Goal: Task Accomplishment & Management: Use online tool/utility

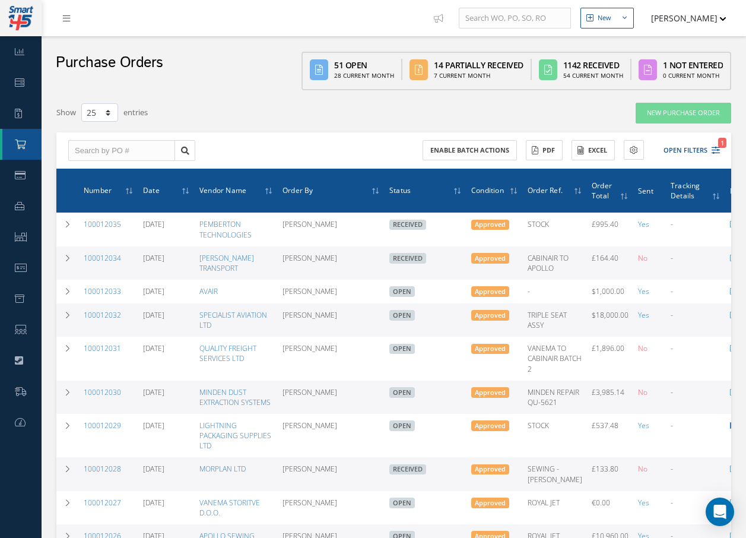
select select "25"
click at [97, 146] on input "text" at bounding box center [121, 150] width 107 height 21
type input "100011971"
click at [91, 172] on span "100011971" at bounding box center [93, 171] width 36 height 8
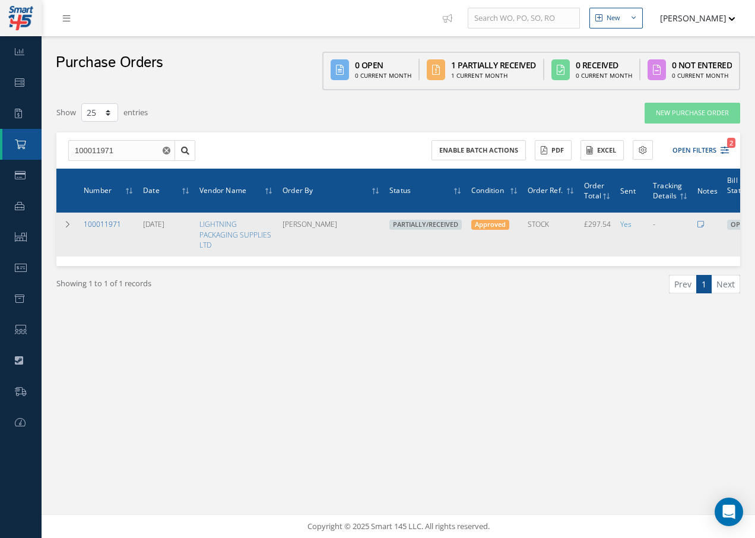
click at [109, 224] on link "100011971" at bounding box center [102, 224] width 37 height 10
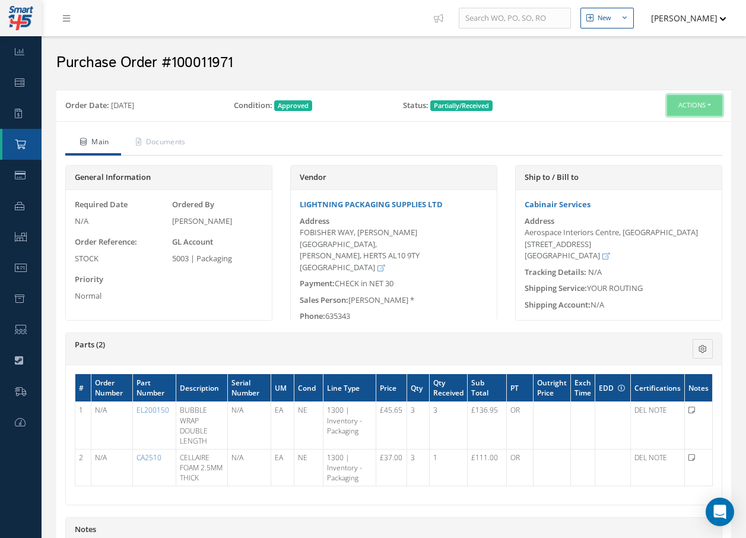
click at [714, 104] on button "Actions" at bounding box center [694, 105] width 55 height 21
click at [670, 129] on link "Receive" at bounding box center [674, 128] width 95 height 16
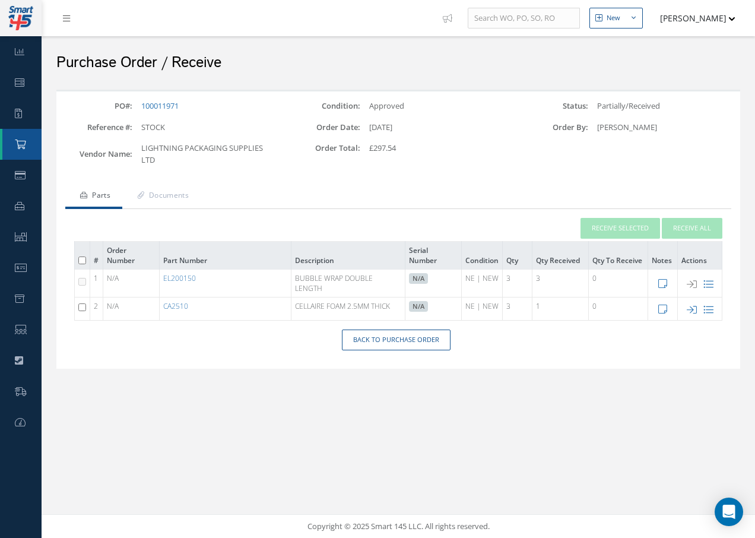
click at [81, 309] on input "checkbox" at bounding box center [82, 307] width 8 height 8
checkbox input "true"
click at [693, 306] on icon at bounding box center [692, 309] width 10 height 10
type input "[DATE]"
checkbox input "false"
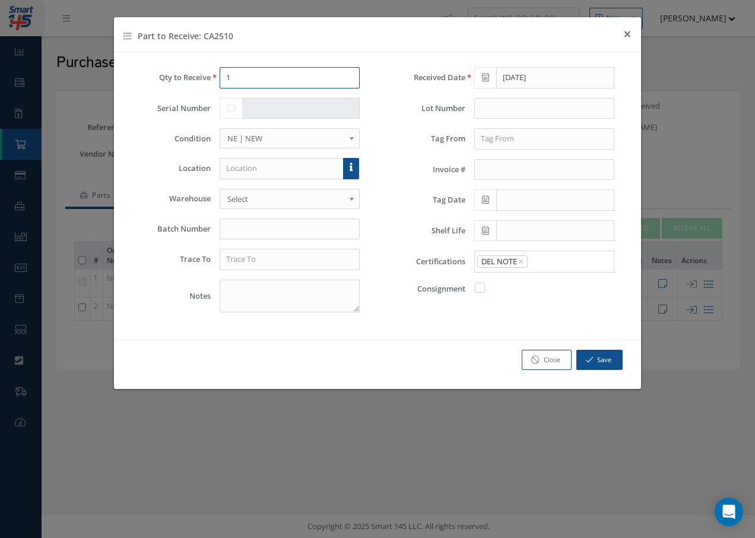
drag, startPoint x: 241, startPoint y: 80, endPoint x: 182, endPoint y: 78, distance: 58.8
click at [200, 78] on div "Qty to Receive 1" at bounding box center [250, 77] width 237 height 21
type input "2"
click at [255, 174] on input "text" at bounding box center [282, 168] width 124 height 21
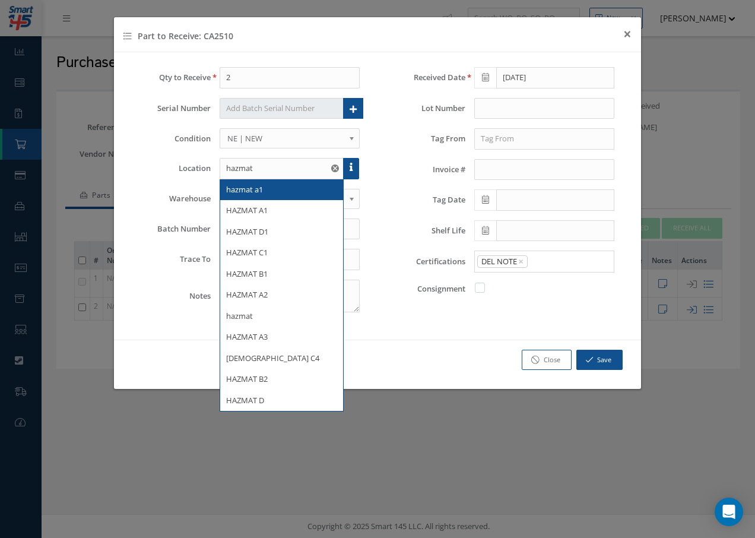
click at [252, 190] on span "hazmat a1" at bounding box center [244, 189] width 37 height 11
type input "hazmat a1"
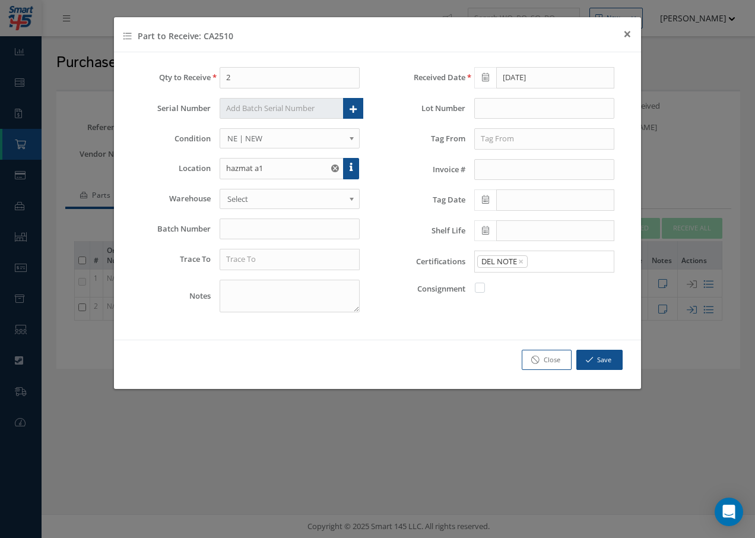
click at [259, 203] on span "Select" at bounding box center [285, 199] width 117 height 14
click at [245, 260] on input "text" at bounding box center [290, 259] width 140 height 21
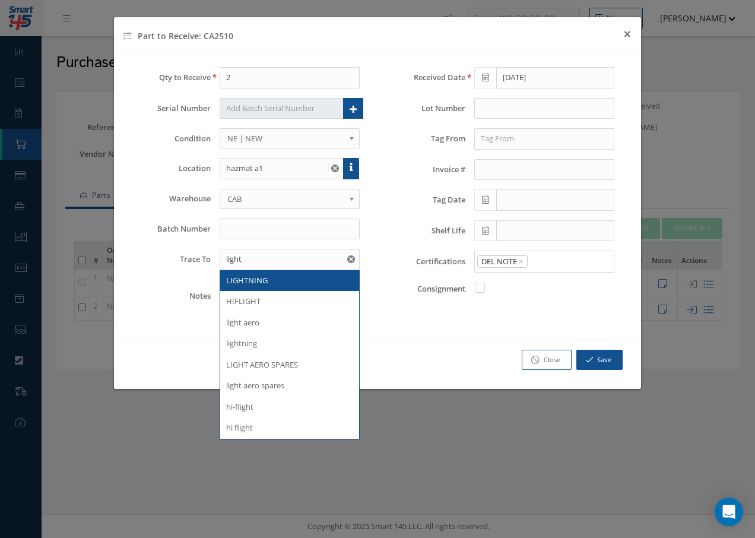
click at [254, 281] on span "LIGHTNING" at bounding box center [247, 280] width 42 height 11
type input "LIGHTNING"
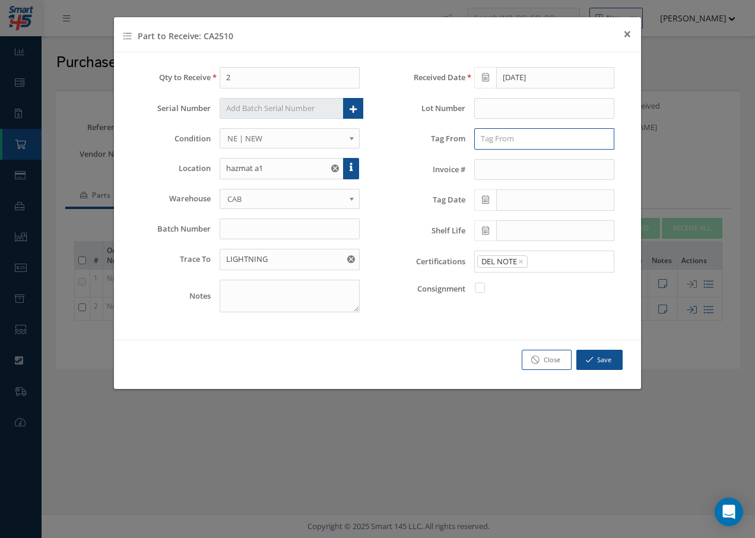
click at [513, 145] on input "text" at bounding box center [544, 138] width 140 height 21
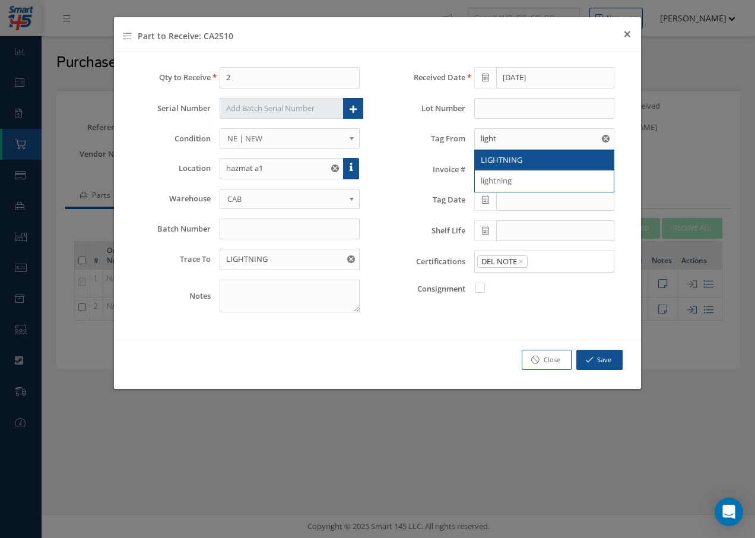
click at [505, 158] on span "LIGHTNING" at bounding box center [502, 159] width 42 height 11
type input "LIGHTNING"
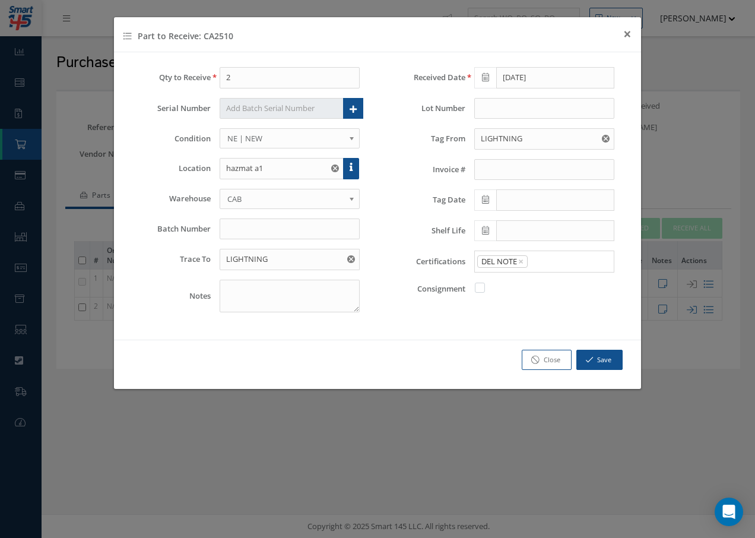
click at [483, 202] on icon at bounding box center [485, 199] width 7 height 8
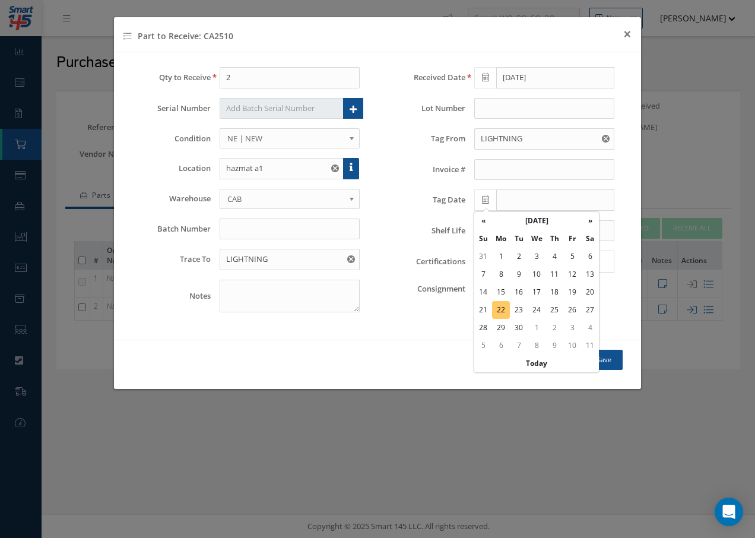
click at [502, 310] on td "22" at bounding box center [501, 310] width 18 height 18
type input "[DATE]"
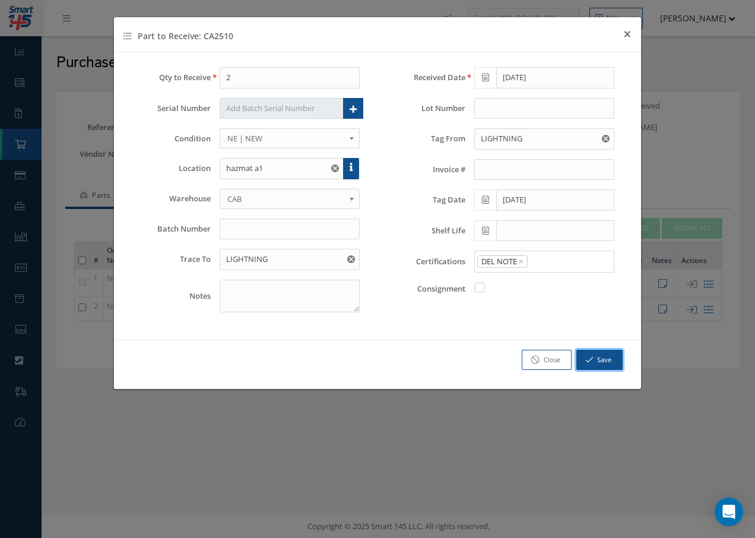
click at [592, 361] on icon "button" at bounding box center [589, 359] width 7 height 8
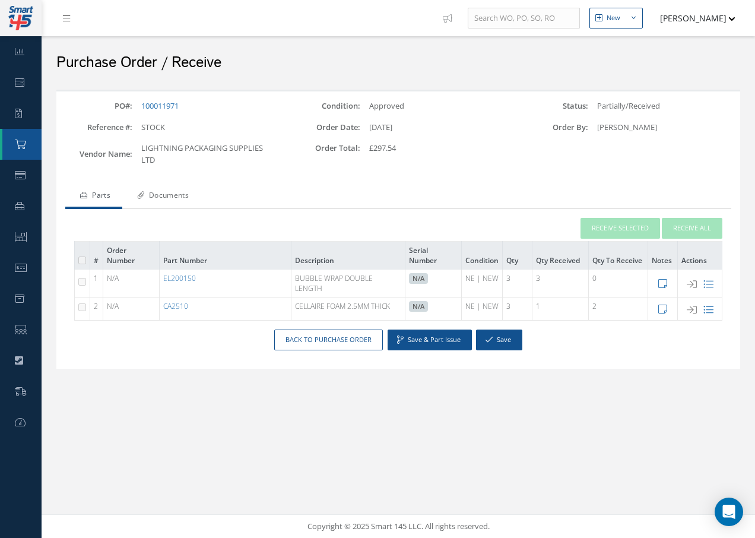
click at [189, 198] on link "Documents" at bounding box center [161, 196] width 78 height 25
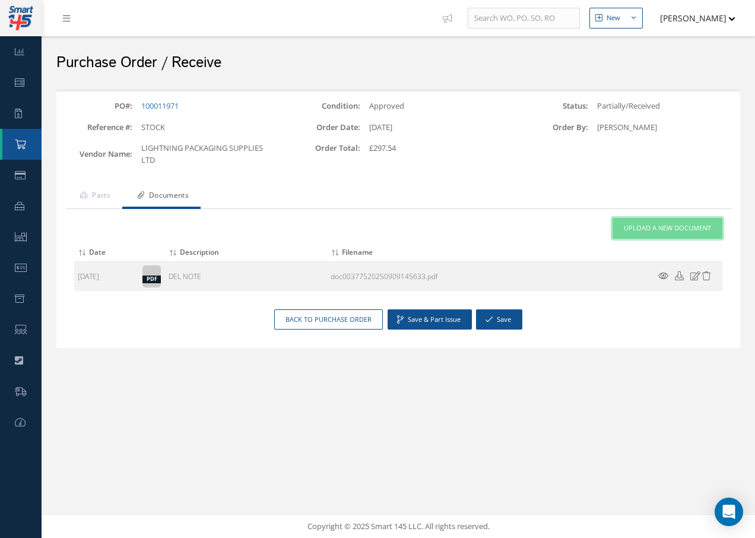
click at [647, 227] on span "Upload a New Document" at bounding box center [667, 228] width 87 height 10
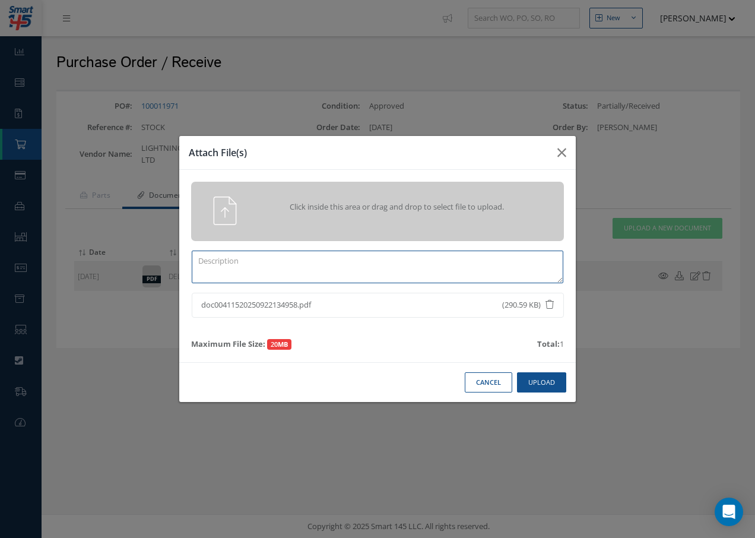
click at [231, 259] on textarea at bounding box center [377, 266] width 371 height 33
type textarea "d"
type textarea "DEL NOTE"
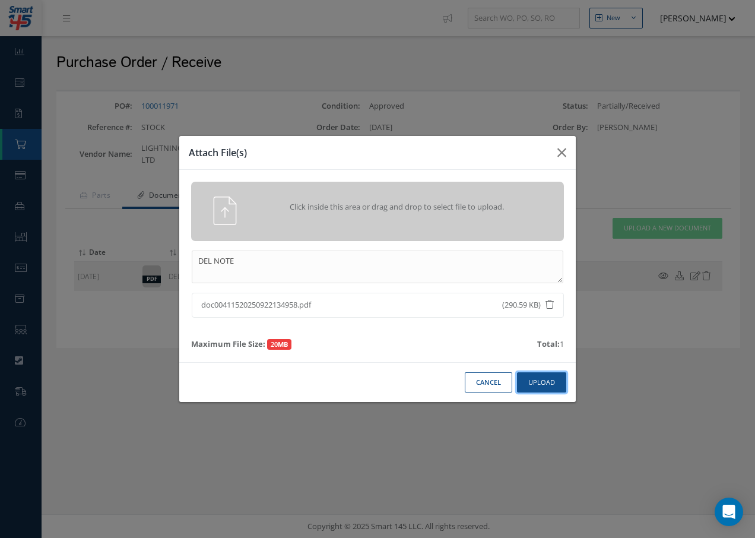
click at [537, 381] on button "Upload" at bounding box center [541, 382] width 49 height 21
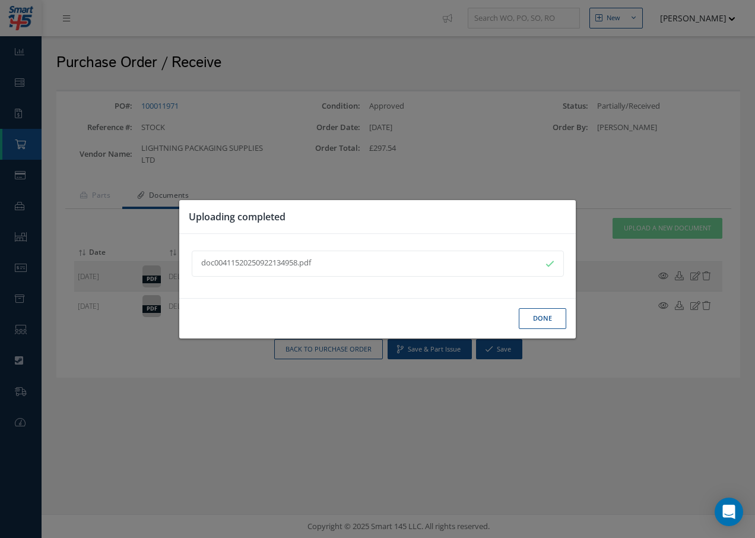
click at [551, 316] on button "Done" at bounding box center [542, 318] width 47 height 21
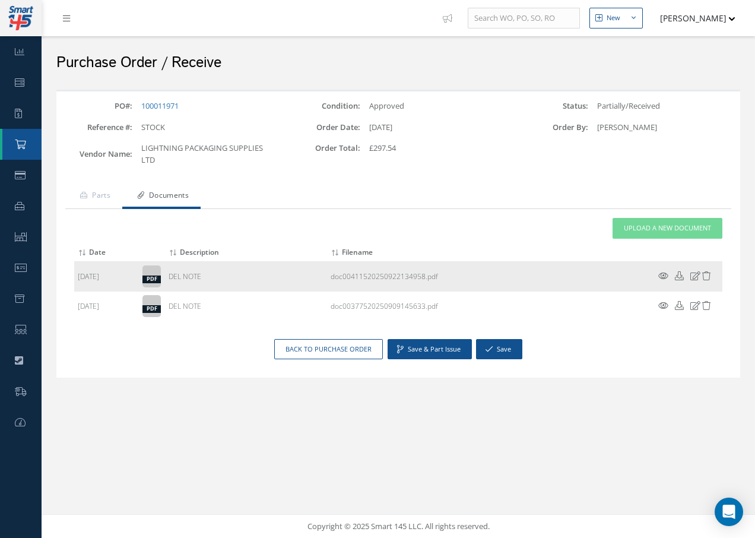
click at [663, 275] on icon at bounding box center [663, 275] width 10 height 9
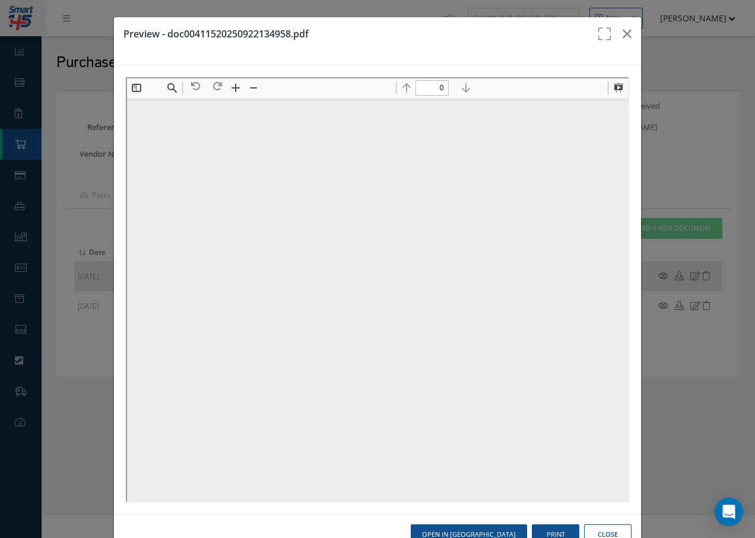
type input "1"
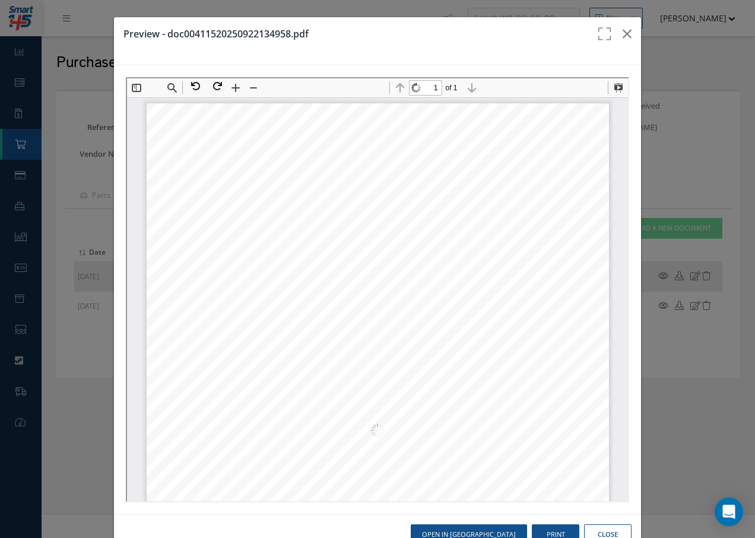
scroll to position [6, 0]
click at [614, 28] on button "button" at bounding box center [627, 33] width 28 height 33
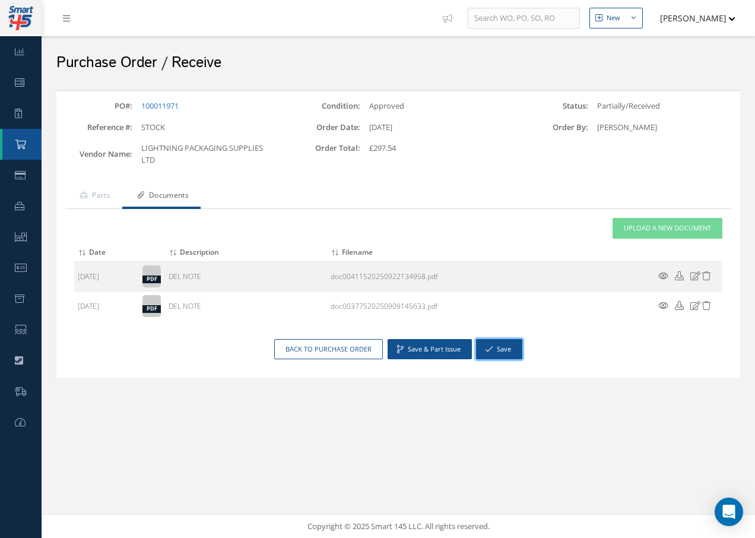
click at [498, 347] on button "Save" at bounding box center [499, 349] width 46 height 21
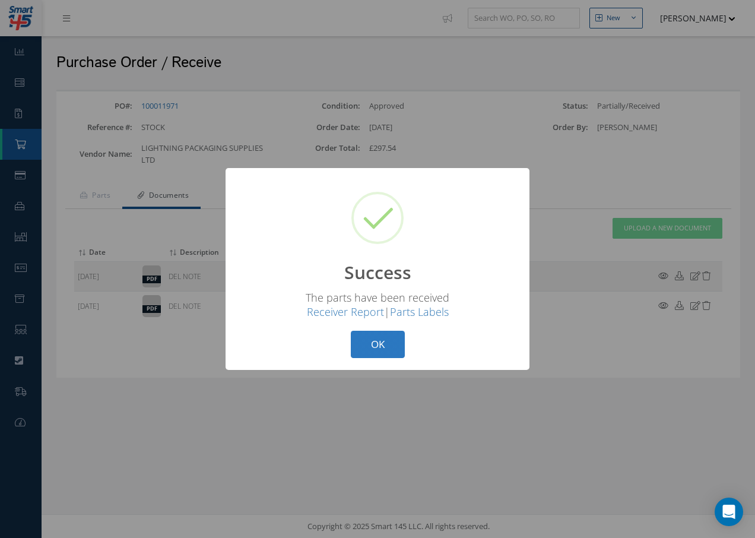
click at [370, 343] on button "OK" at bounding box center [378, 345] width 54 height 28
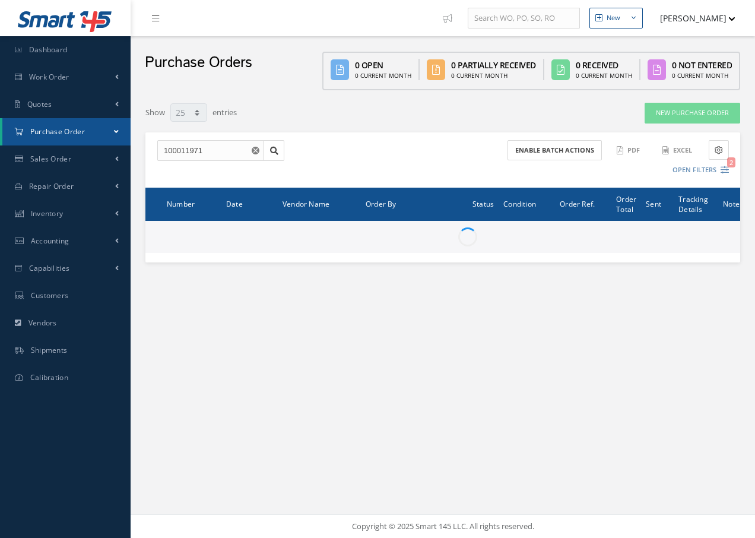
select select "25"
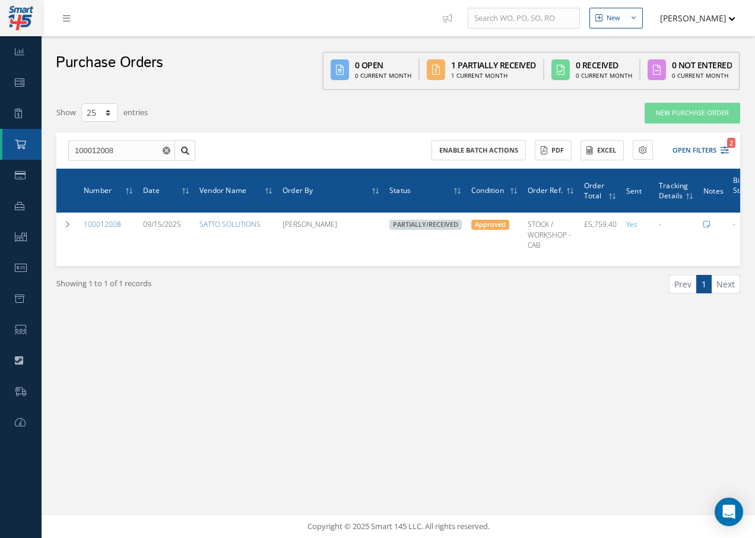
select select "25"
click at [68, 20] on icon at bounding box center [66, 18] width 7 height 8
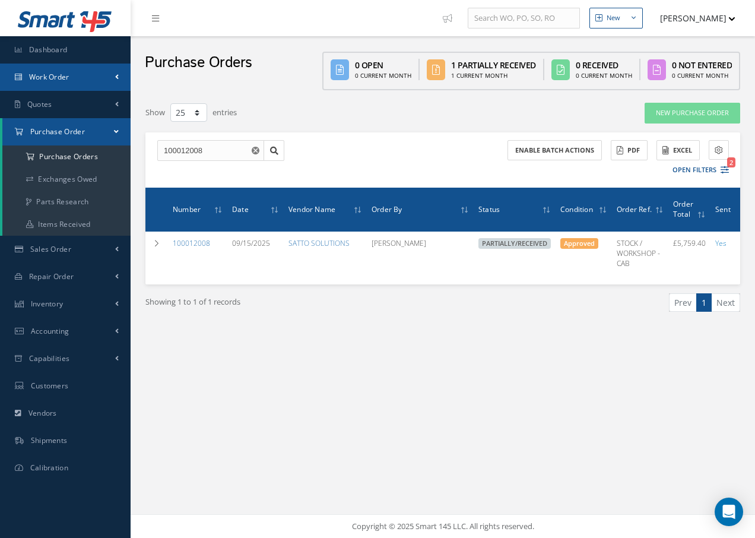
click at [52, 75] on span "Work Order" at bounding box center [49, 77] width 40 height 10
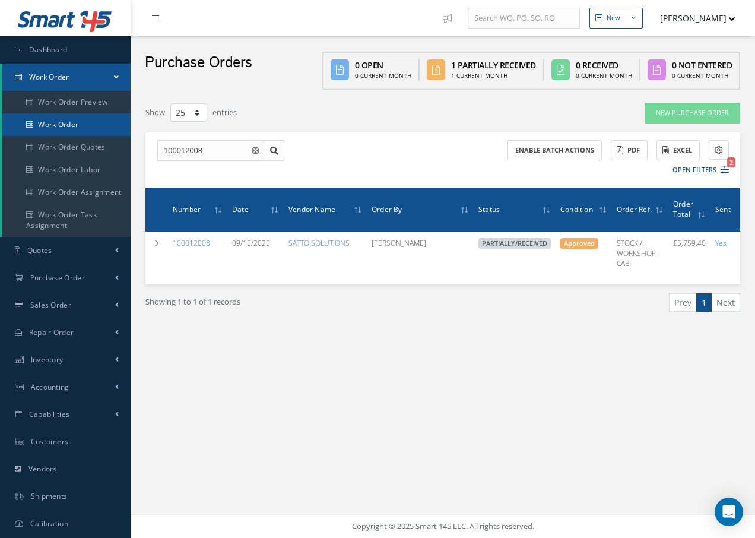
click at [57, 121] on link "Work Order" at bounding box center [66, 124] width 128 height 23
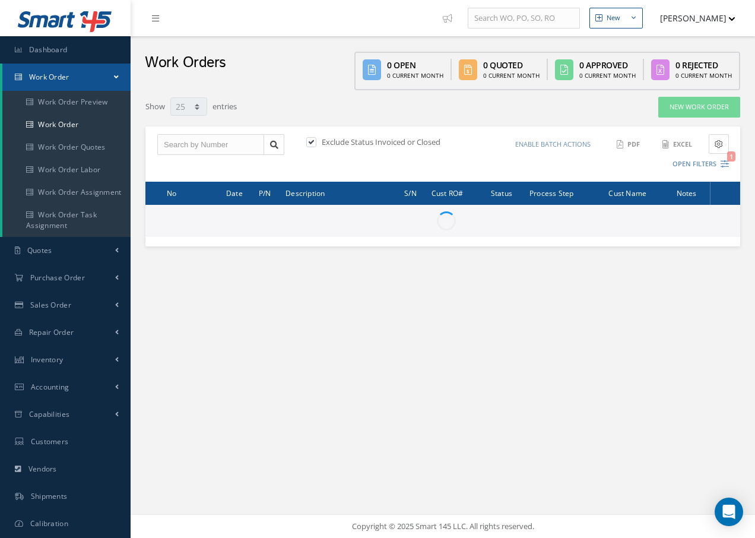
select select "25"
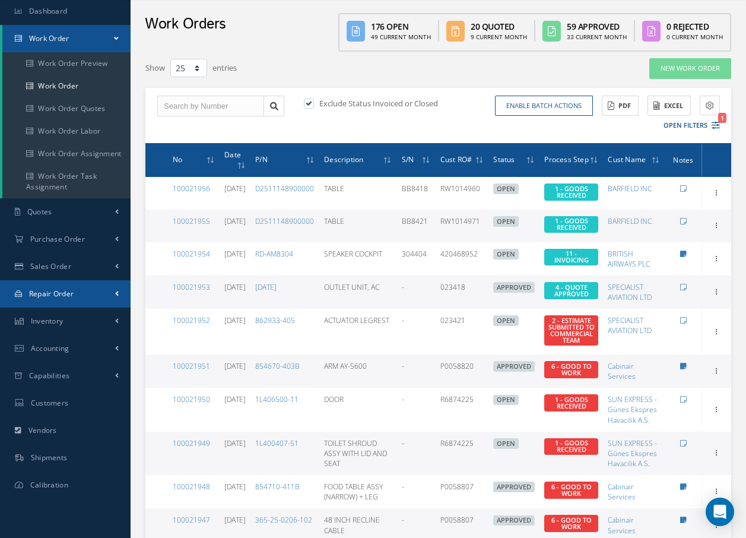
scroll to position [59, 0]
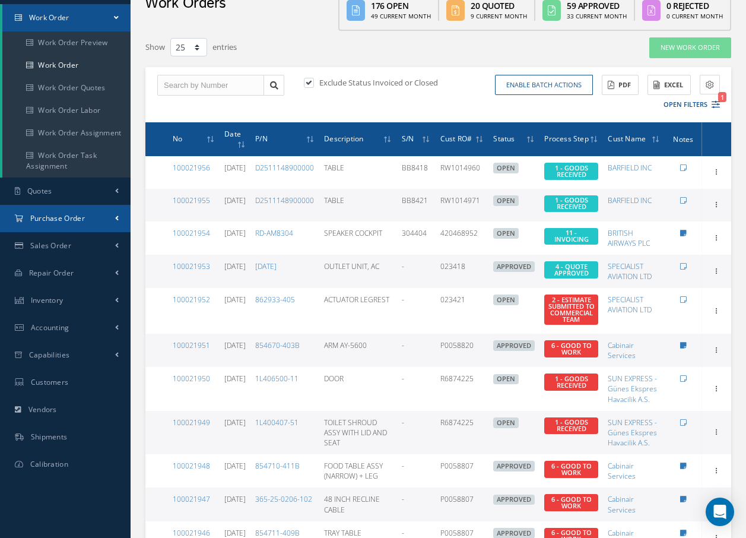
click at [78, 218] on span "Purchase Order" at bounding box center [57, 218] width 55 height 10
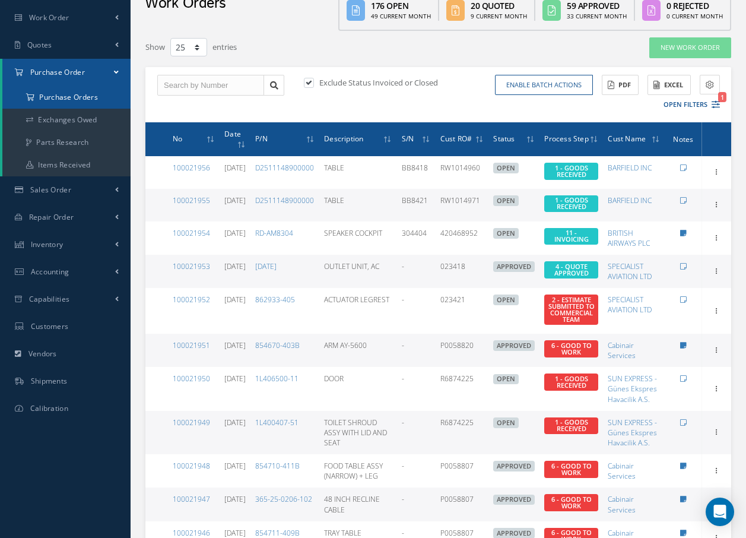
click at [44, 99] on a=1&status_id=2&status_id=3&status_id=5&collapsedFilters"] "Purchase Orders" at bounding box center [66, 97] width 128 height 23
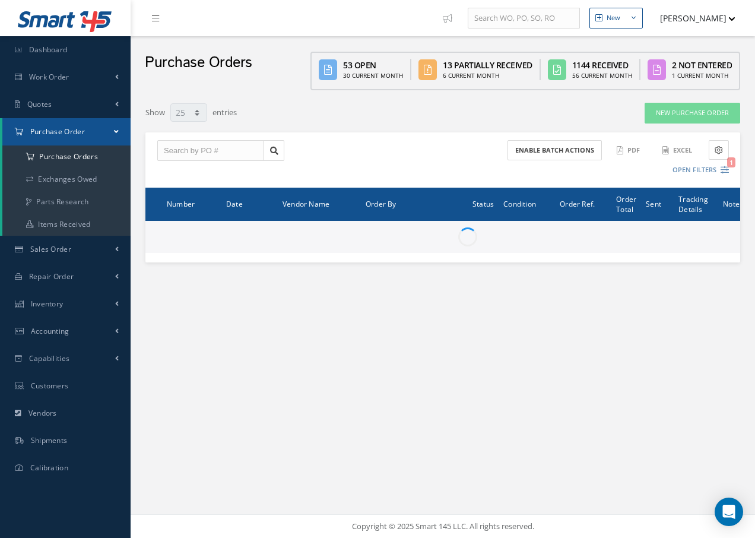
select select "25"
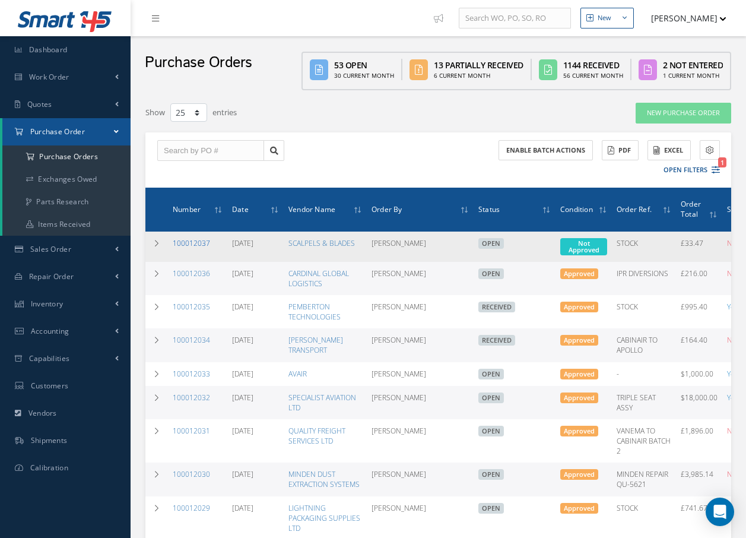
click at [199, 240] on link "100012037" at bounding box center [191, 243] width 37 height 10
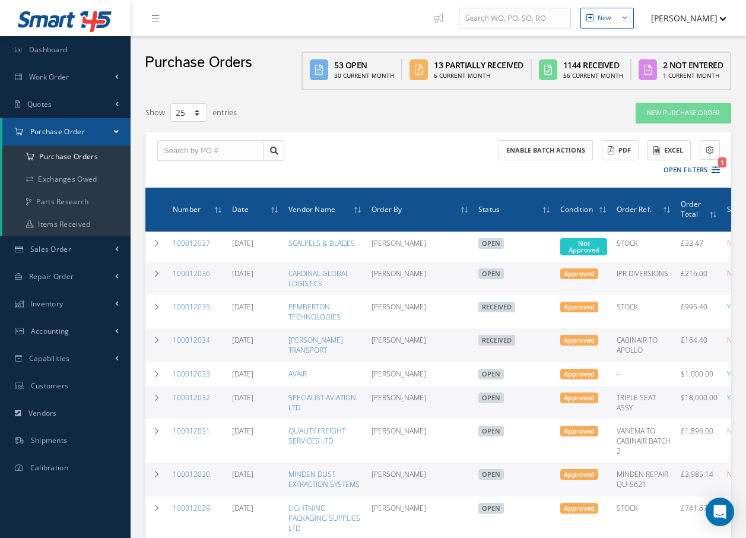
select select "25"
click at [27, 75] on link "Work Order" at bounding box center [65, 76] width 131 height 27
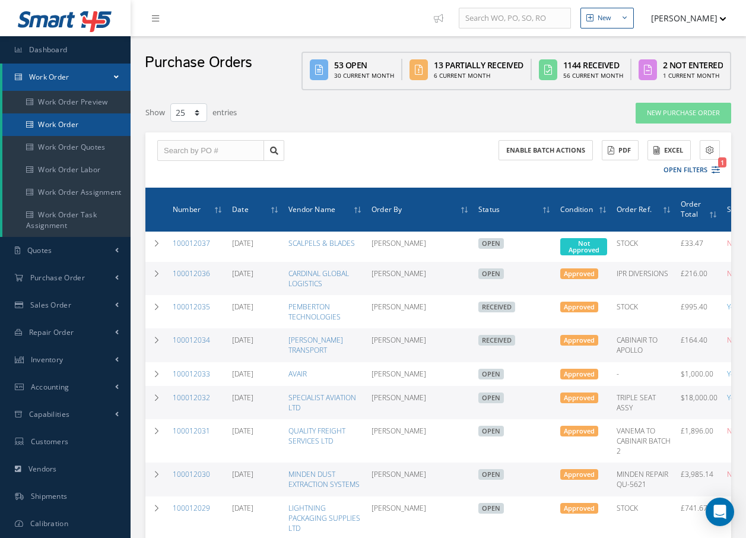
click at [47, 128] on link "Work Order" at bounding box center [66, 124] width 128 height 23
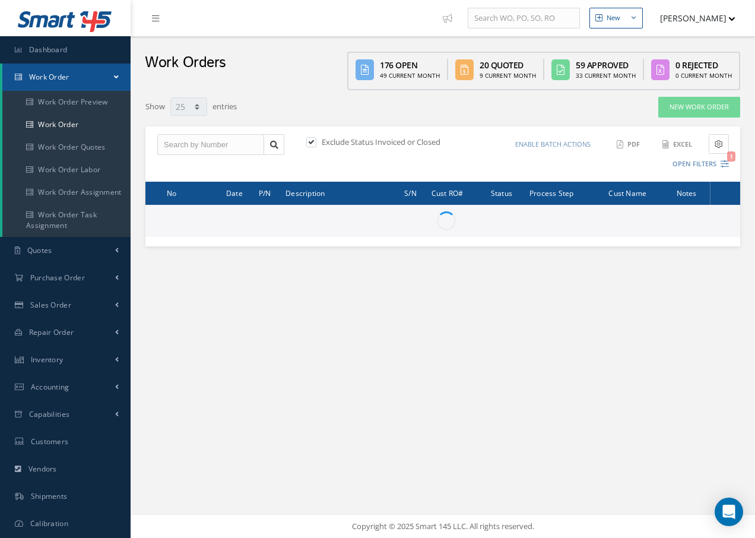
select select "25"
click at [190, 144] on input "text" at bounding box center [210, 144] width 107 height 21
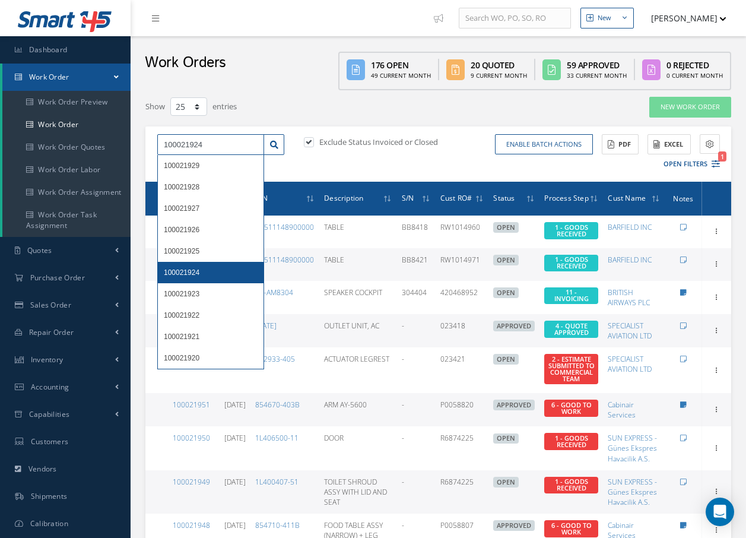
type input "100021924"
click at [181, 272] on span "100021924" at bounding box center [182, 272] width 36 height 8
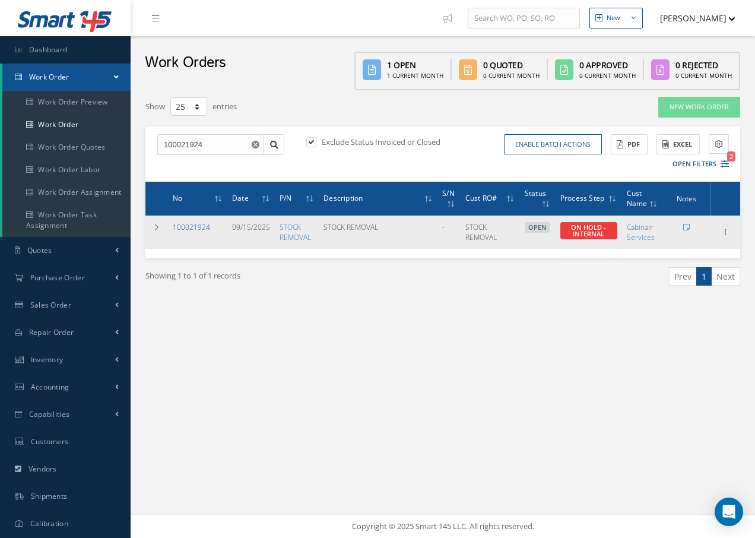
click at [181, 227] on link "100021924" at bounding box center [191, 227] width 37 height 10
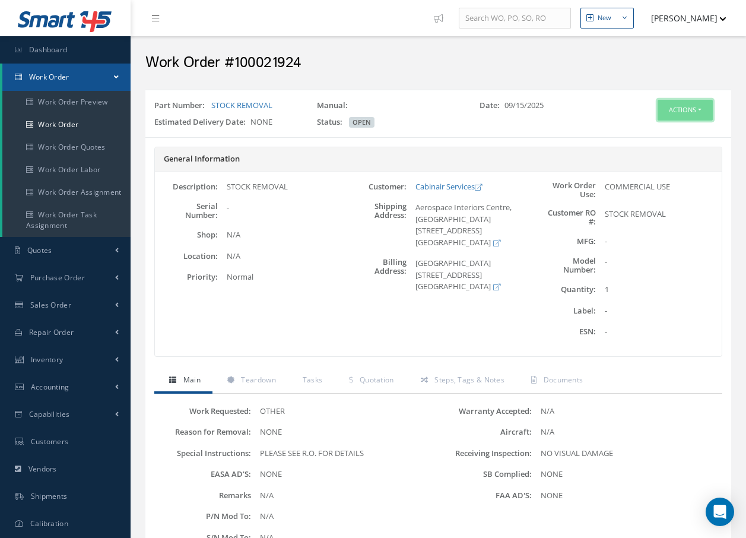
click at [674, 110] on button "Actions" at bounding box center [684, 110] width 55 height 21
click at [658, 134] on link "Edit" at bounding box center [667, 133] width 95 height 16
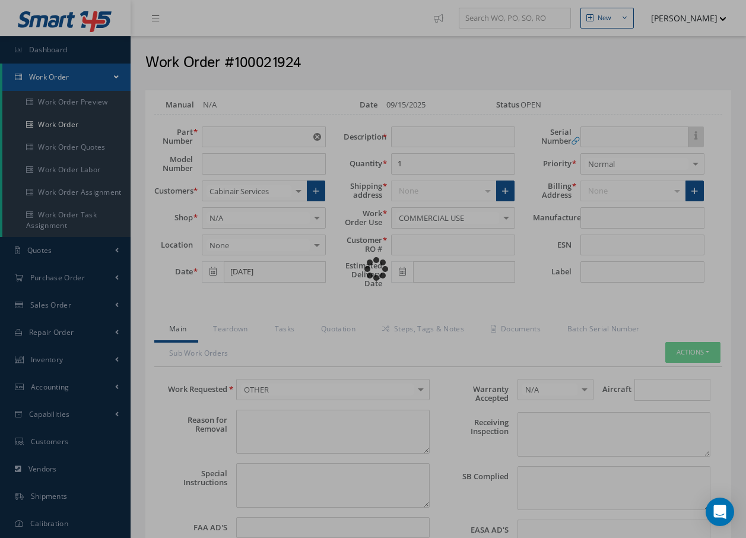
type input "STOCK REMOVAL"
type input "09/15/2025"
type input "STOCK REMOVAL"
type textarea "NONE"
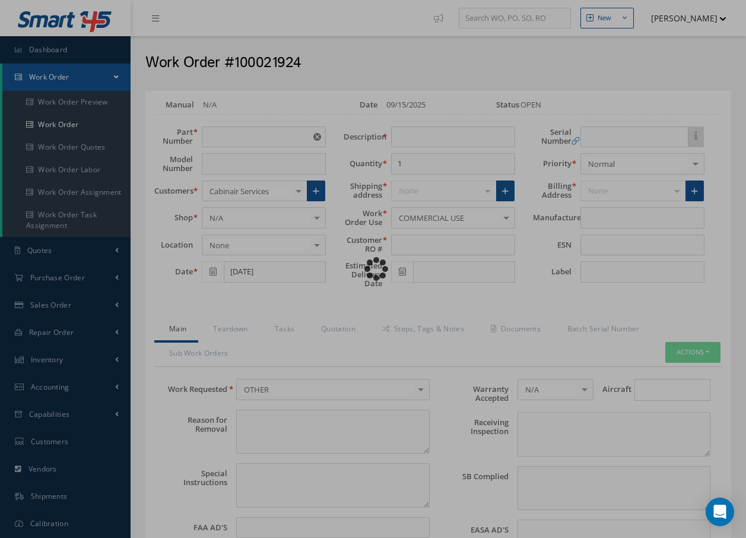
type textarea "PLEASE SEE R.O. FOR DETAILS"
type input "NONE"
type textarea "NO VISUAL DAMAGE"
type textarea "NONE"
type input "NONE"
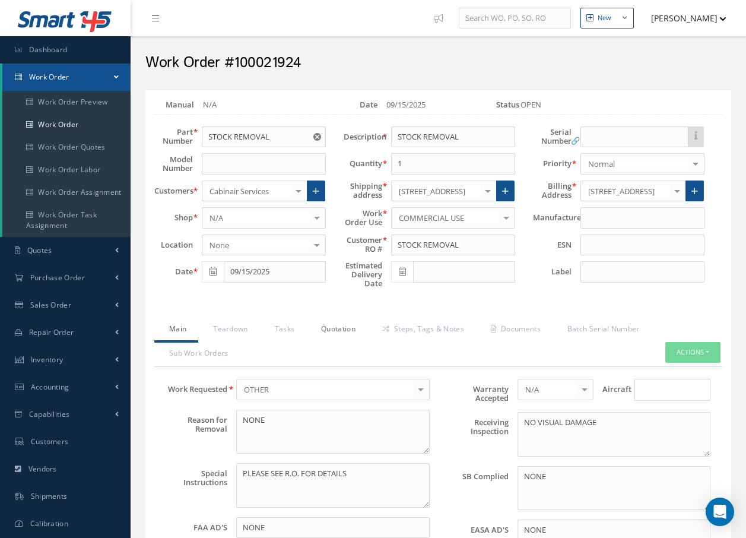
click at [344, 329] on link "Quotation" at bounding box center [336, 329] width 61 height 25
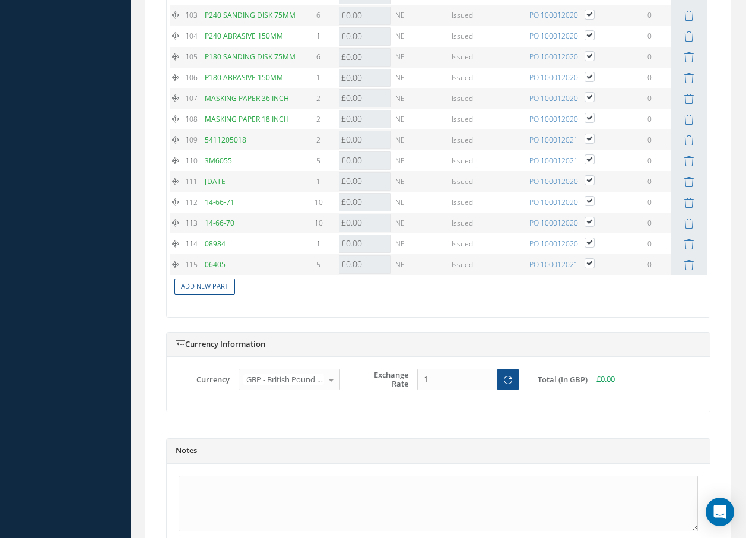
scroll to position [3470, 0]
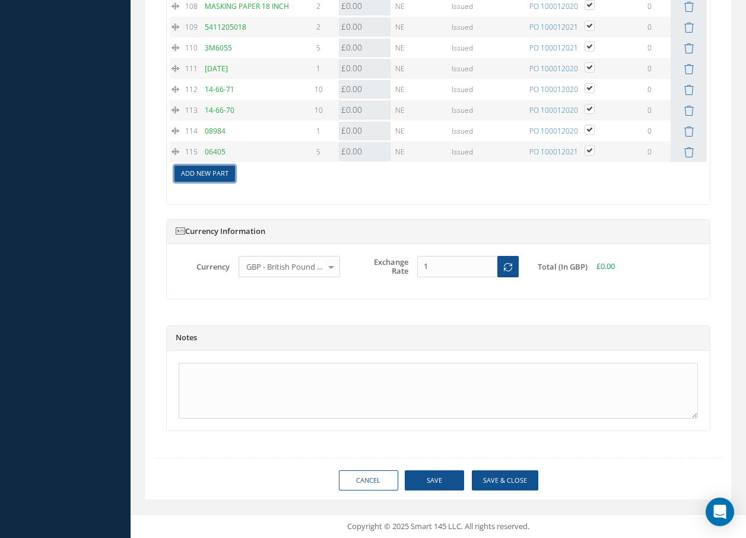
click at [223, 175] on link "Add New Part" at bounding box center [204, 174] width 61 height 16
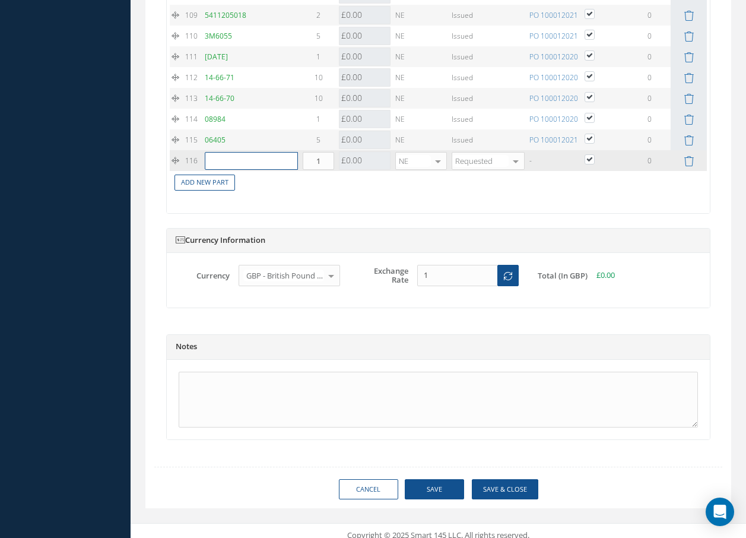
click at [221, 170] on input "text" at bounding box center [251, 161] width 93 height 18
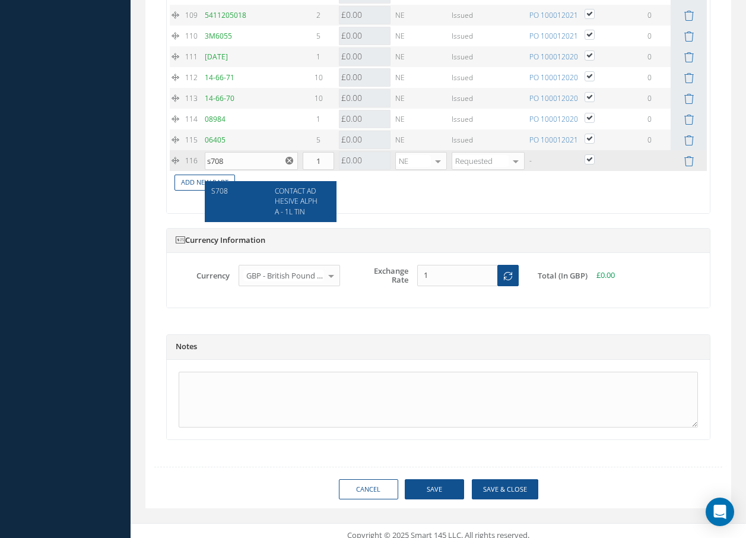
click at [294, 198] on span "CONTACT ADHESIVE ALPHA - 1L TIN" at bounding box center [296, 201] width 43 height 30
type input "S708"
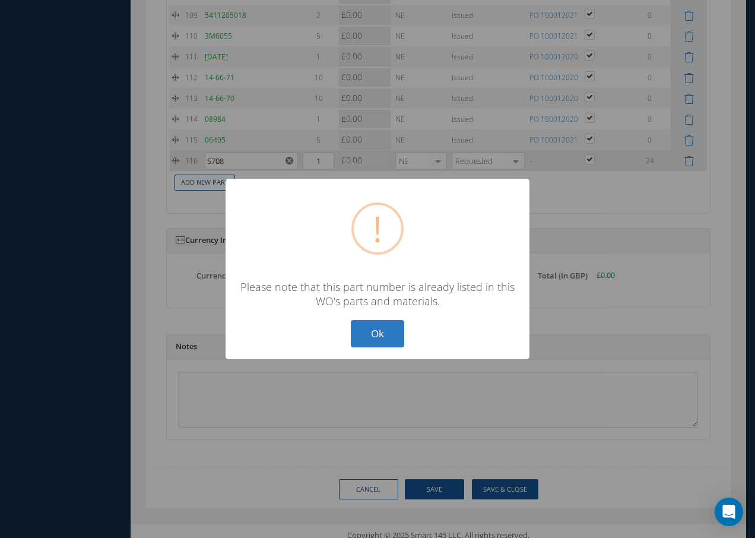
click at [379, 336] on button "Ok" at bounding box center [377, 334] width 53 height 28
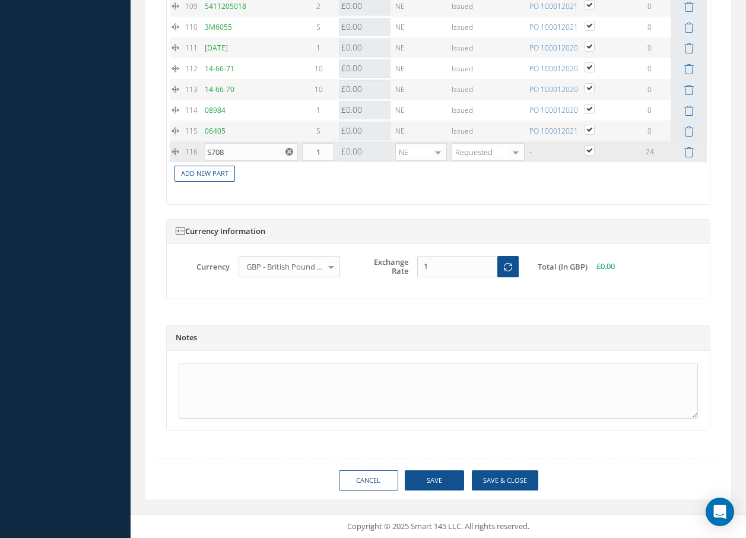
scroll to position [3490, 0]
click at [522, 479] on button "Save & Close" at bounding box center [505, 480] width 66 height 21
checkbox input "true"
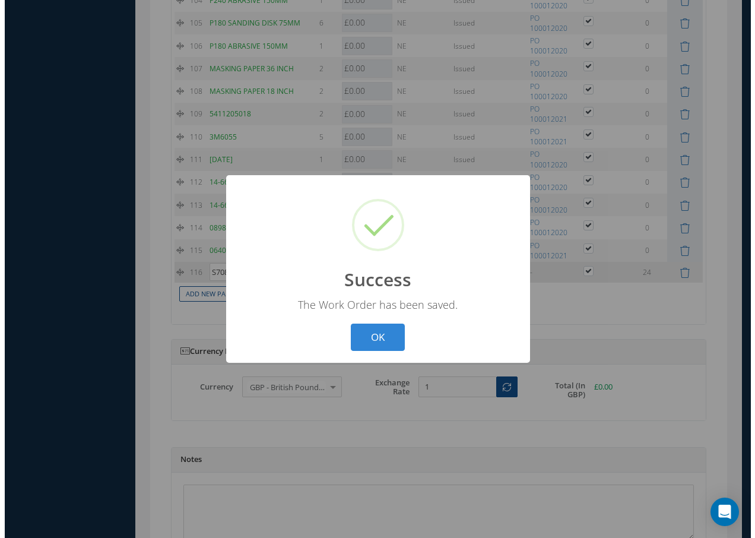
scroll to position [3479, 0]
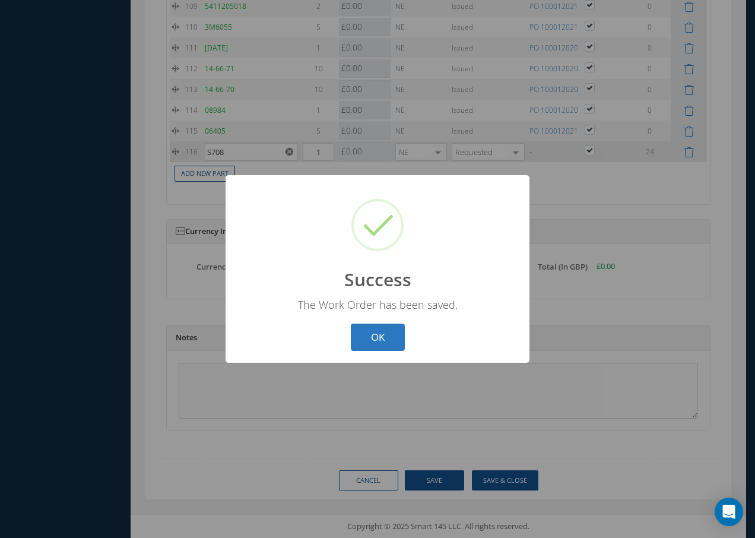
click at [369, 336] on button "OK" at bounding box center [378, 337] width 54 height 28
select select "25"
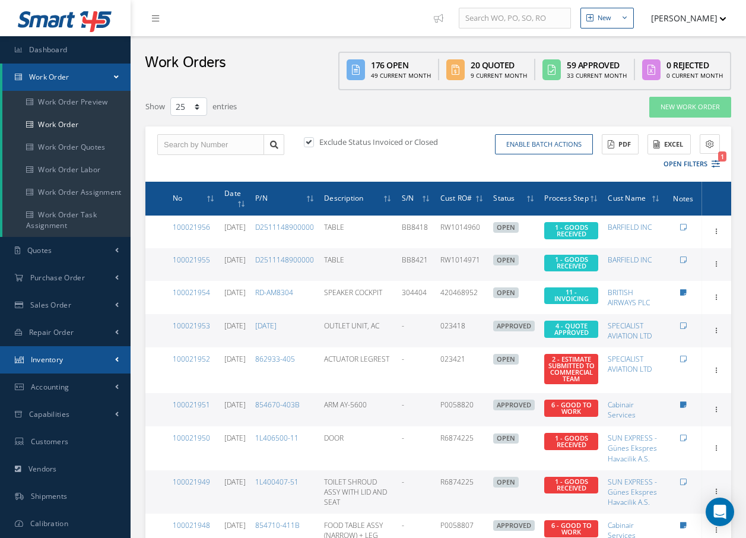
click at [56, 358] on span "Inventory" at bounding box center [47, 359] width 33 height 10
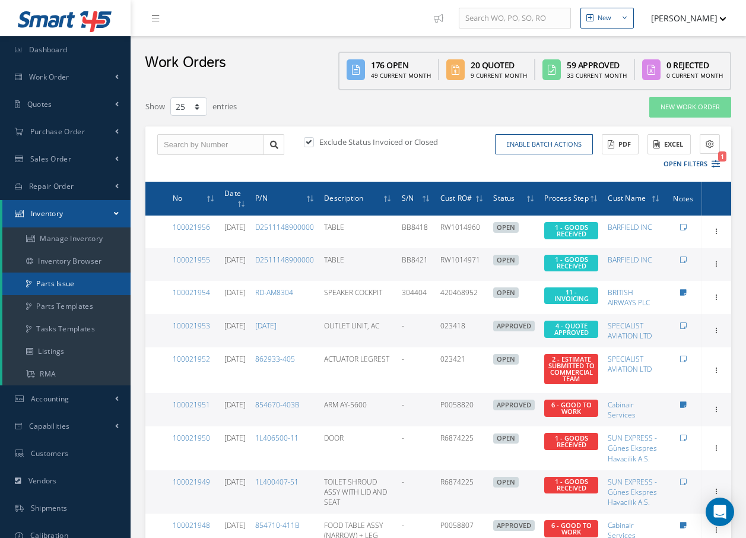
click at [68, 282] on link "Parts Issue" at bounding box center [66, 283] width 128 height 23
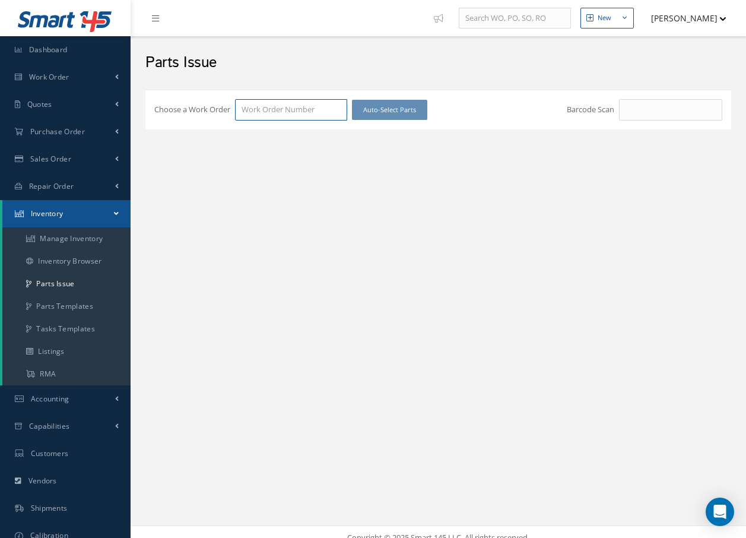
click at [317, 110] on input "Choose a Work Order" at bounding box center [291, 109] width 112 height 21
type input "100021924"
click at [279, 131] on span "100021924" at bounding box center [260, 130] width 37 height 11
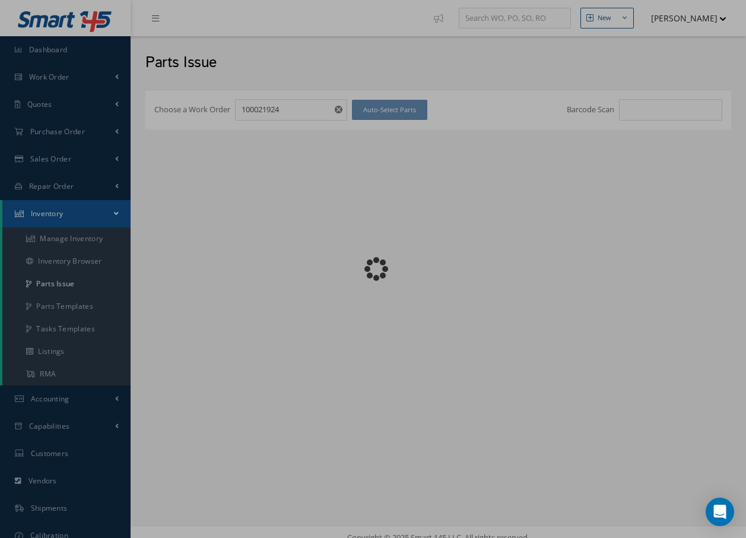
checkbox input "false"
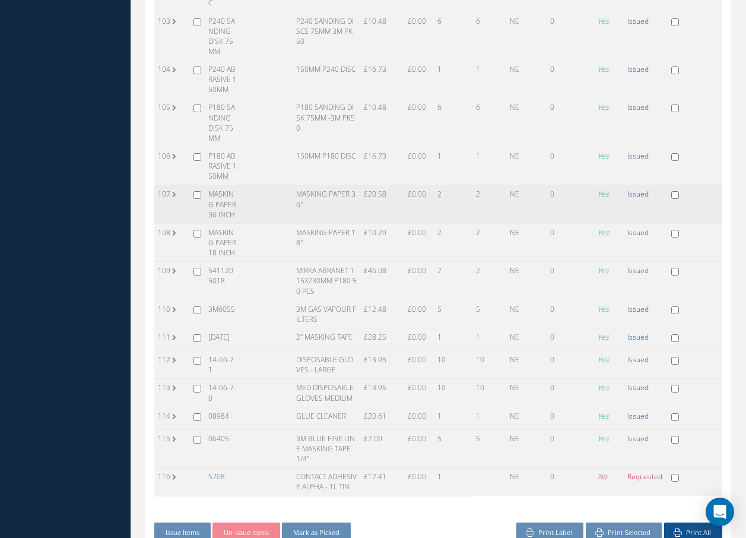
scroll to position [3575, 0]
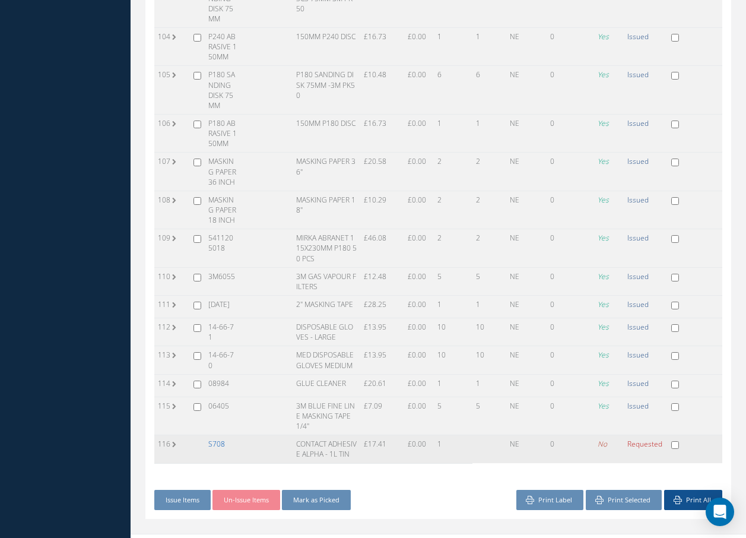
click at [220, 439] on link "S708" at bounding box center [216, 444] width 17 height 10
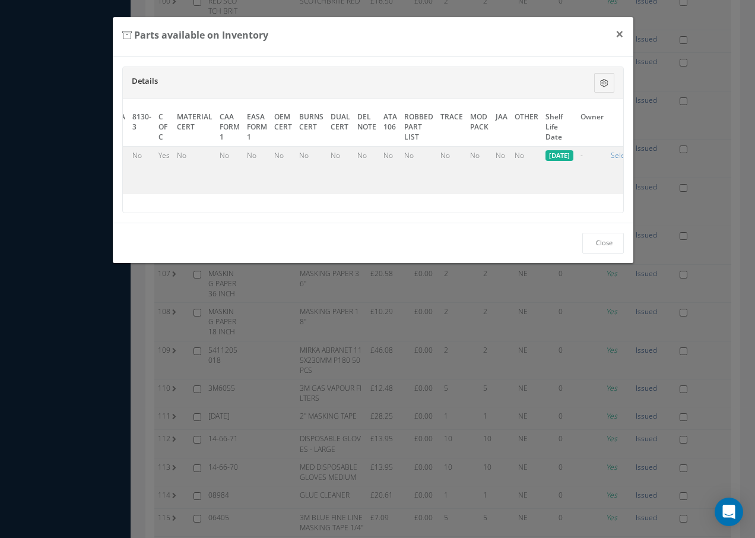
scroll to position [0, 580]
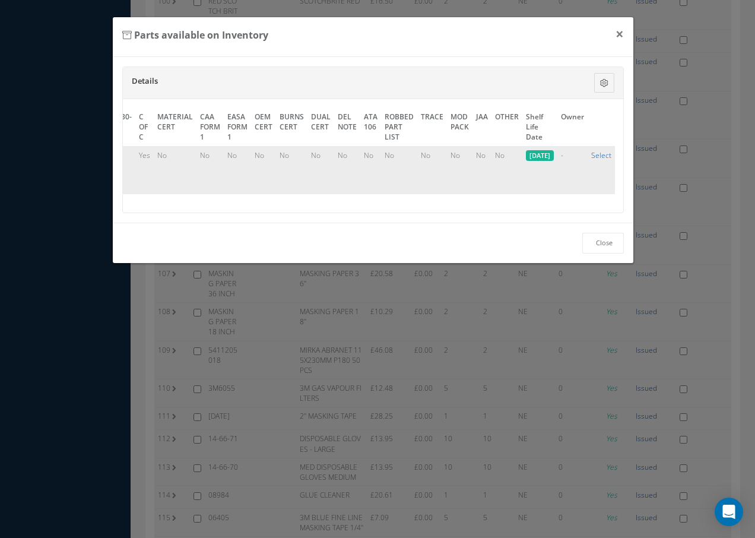
click at [603, 155] on link "Select" at bounding box center [601, 155] width 20 height 10
checkbox input "true"
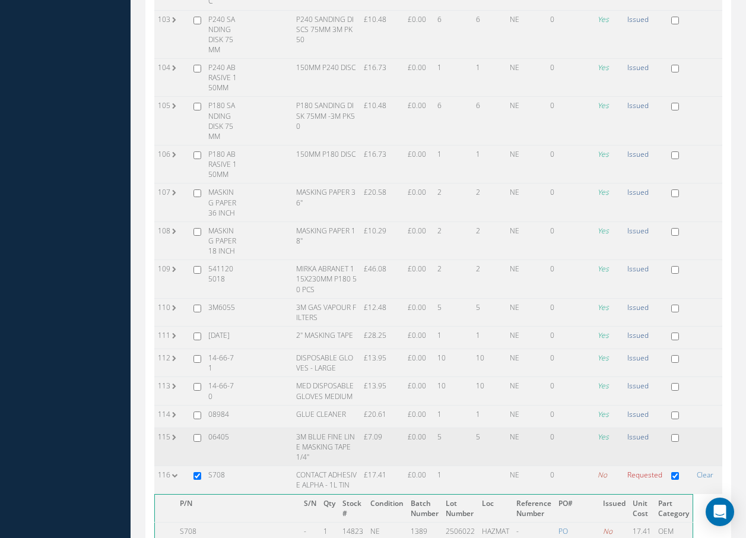
scroll to position [3641, 0]
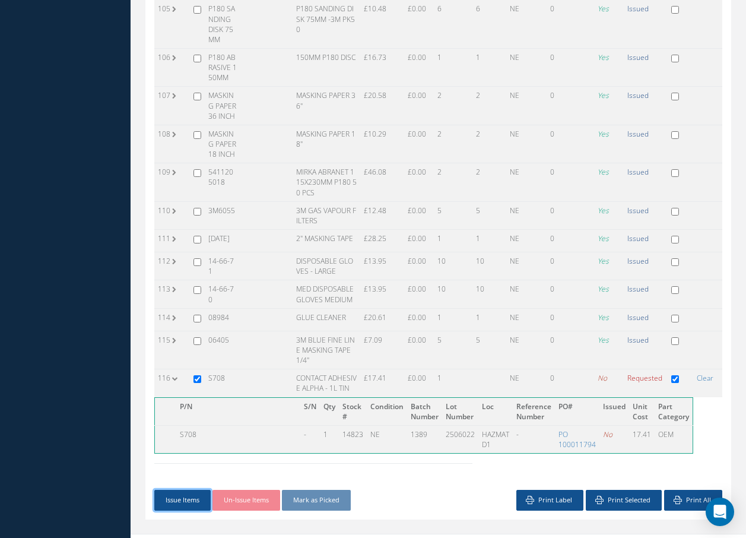
click at [183, 490] on button "Issue Items" at bounding box center [182, 500] width 56 height 21
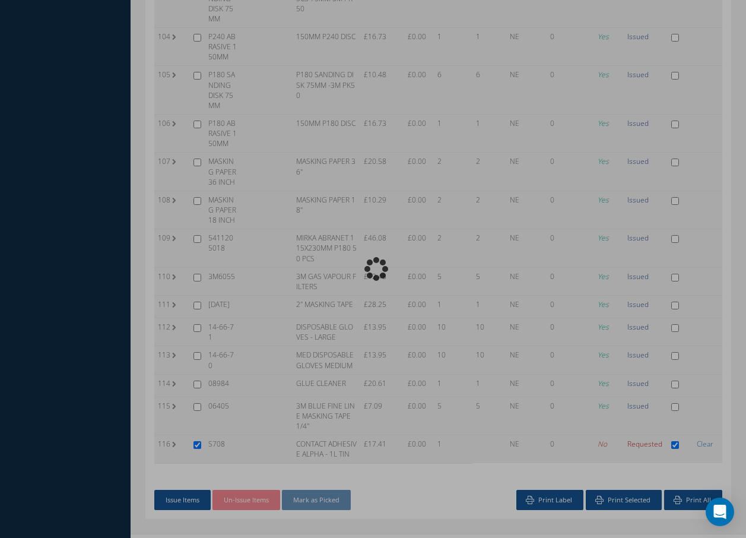
scroll to position [3341, 0]
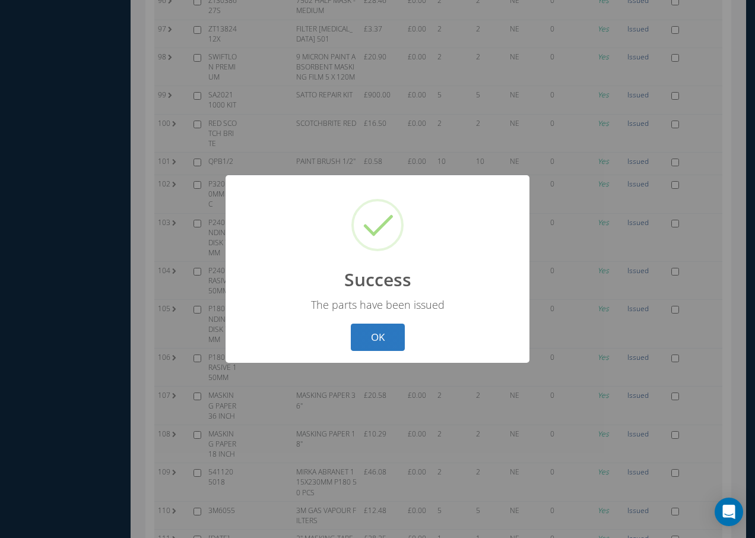
click at [383, 325] on button "OK" at bounding box center [378, 337] width 54 height 28
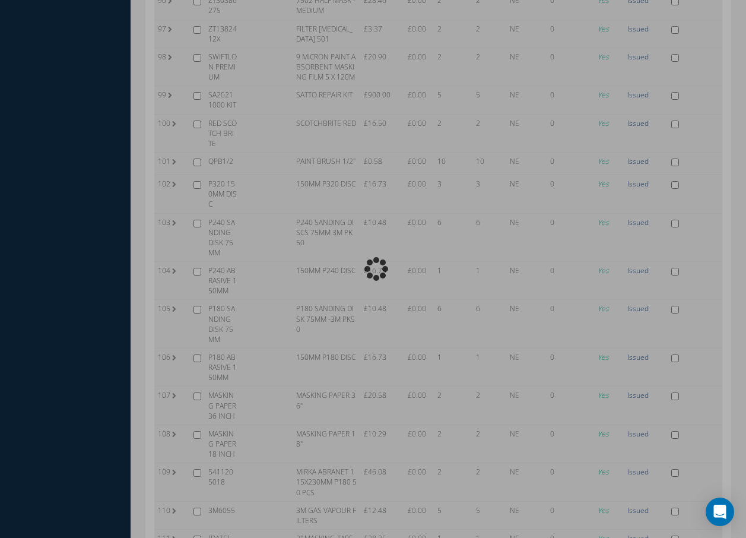
scroll to position [3575, 0]
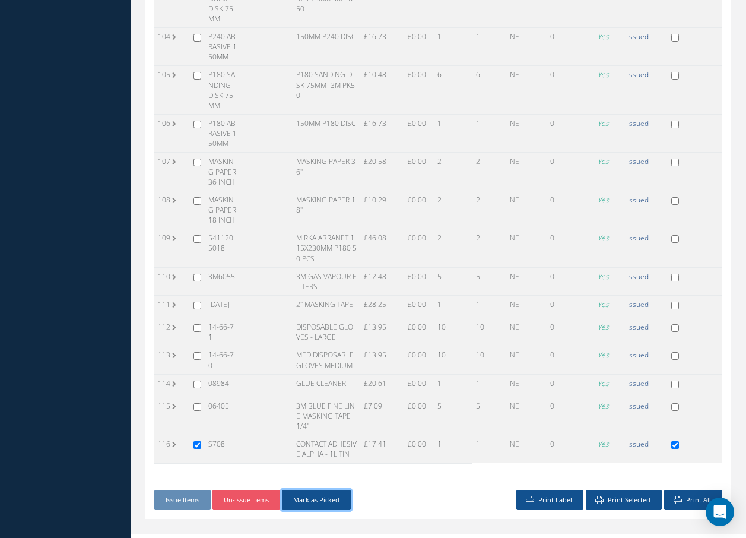
click at [333, 490] on button "Mark as Picked" at bounding box center [316, 500] width 69 height 21
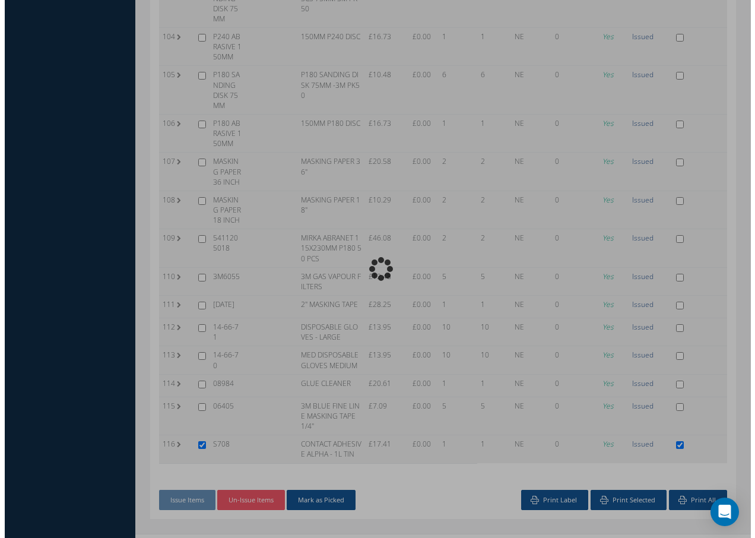
scroll to position [3341, 0]
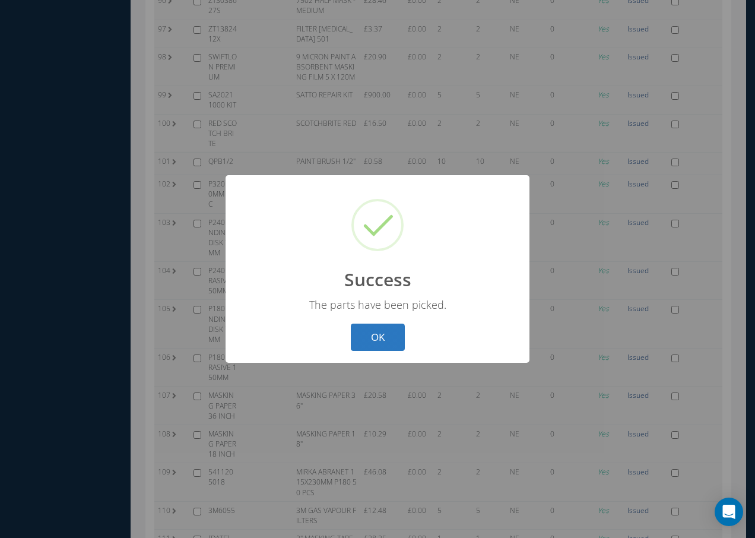
click at [376, 338] on button "OK" at bounding box center [378, 337] width 54 height 28
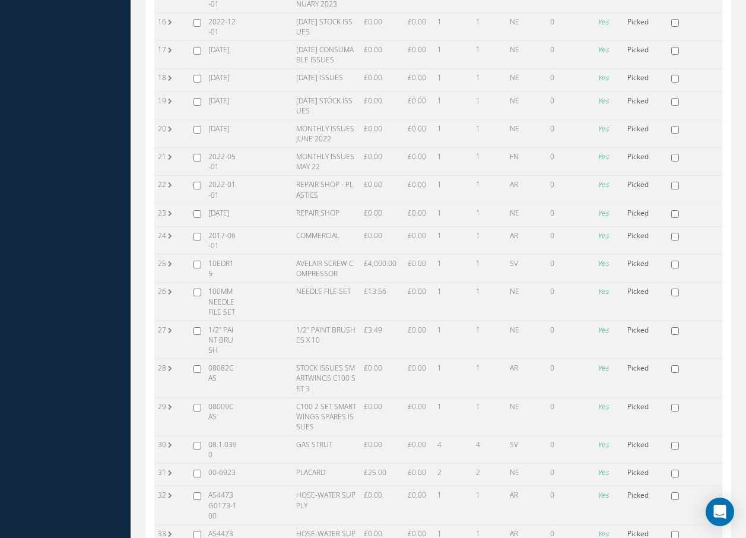
scroll to position [0, 0]
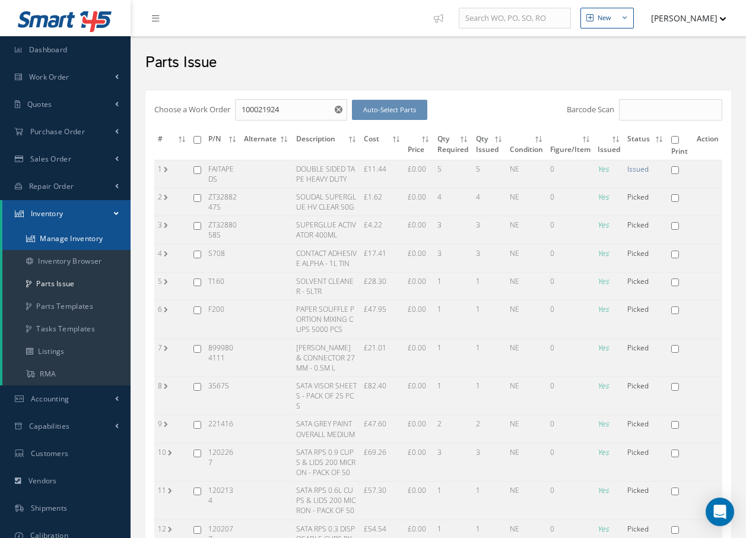
click at [87, 242] on link "Manage Inventory" at bounding box center [66, 238] width 128 height 23
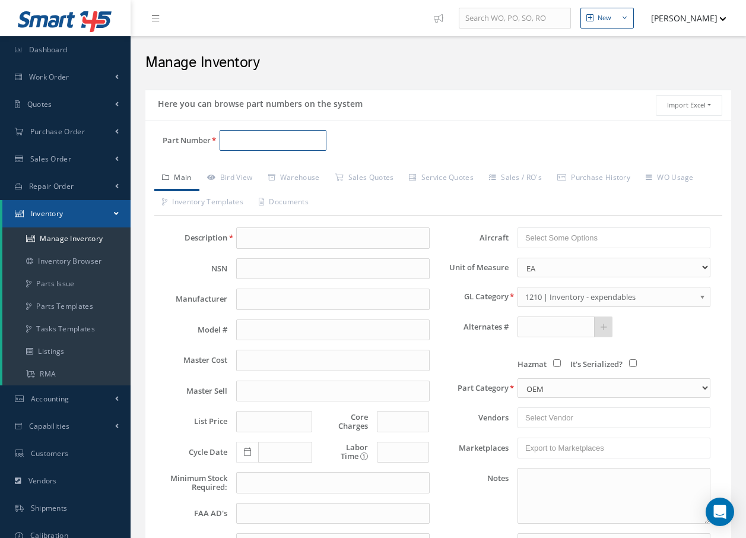
click at [268, 133] on input "Part Number" at bounding box center [273, 140] width 107 height 21
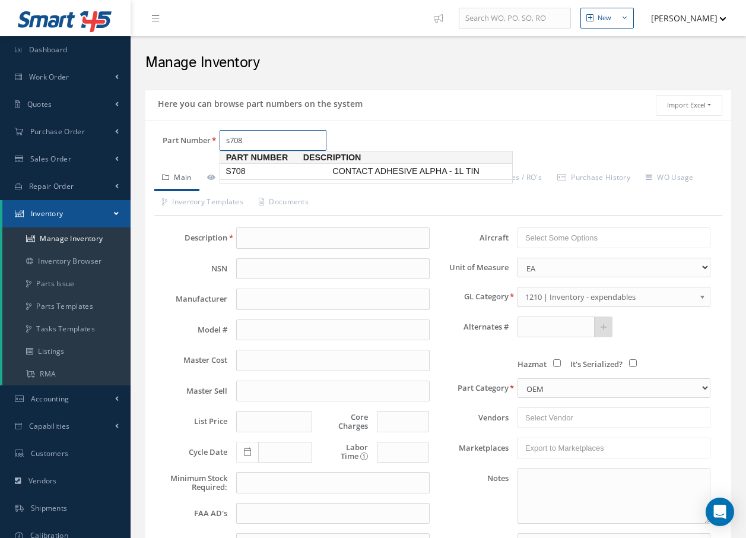
click at [230, 170] on span "S708" at bounding box center [276, 171] width 107 height 12
type input "S708"
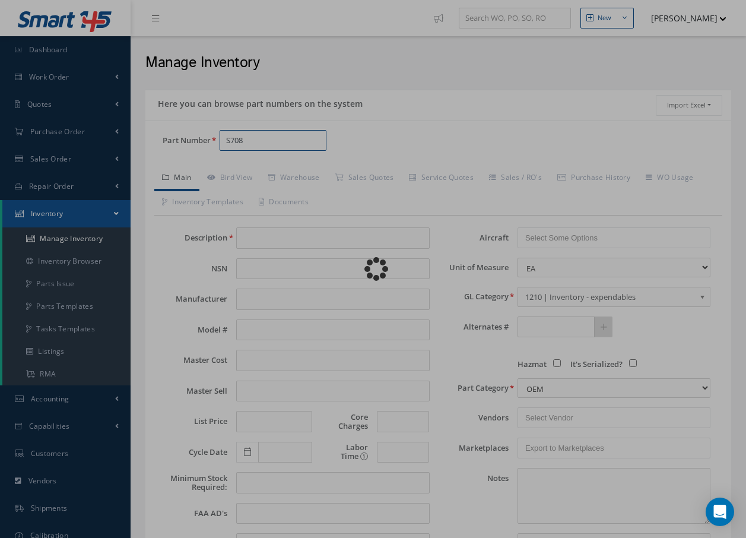
type input "CONTACT ADHESIVE ALPHA - 1L TIN"
type input "17.41"
type input "0.00"
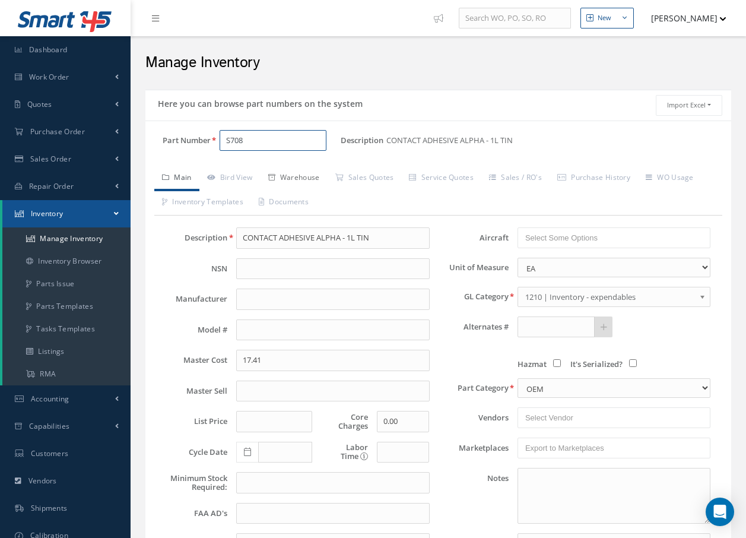
type input "S708"
click at [293, 176] on link "Warehouse" at bounding box center [294, 178] width 67 height 25
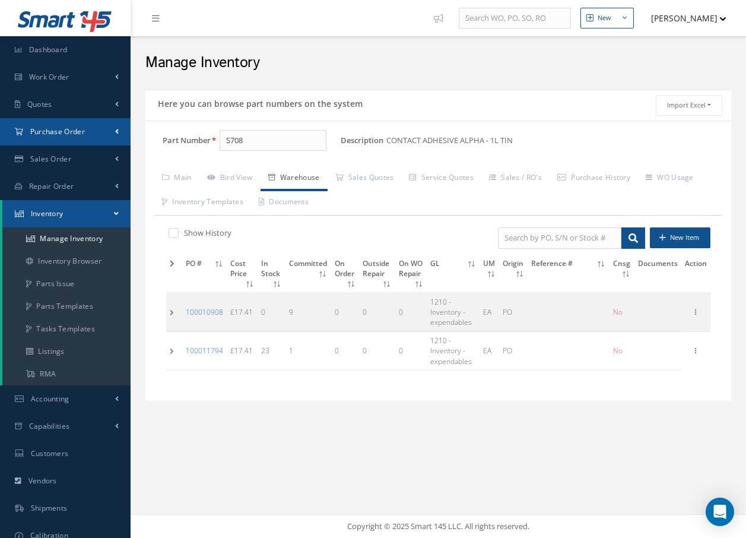
click at [53, 132] on span "Purchase Order" at bounding box center [57, 131] width 55 height 10
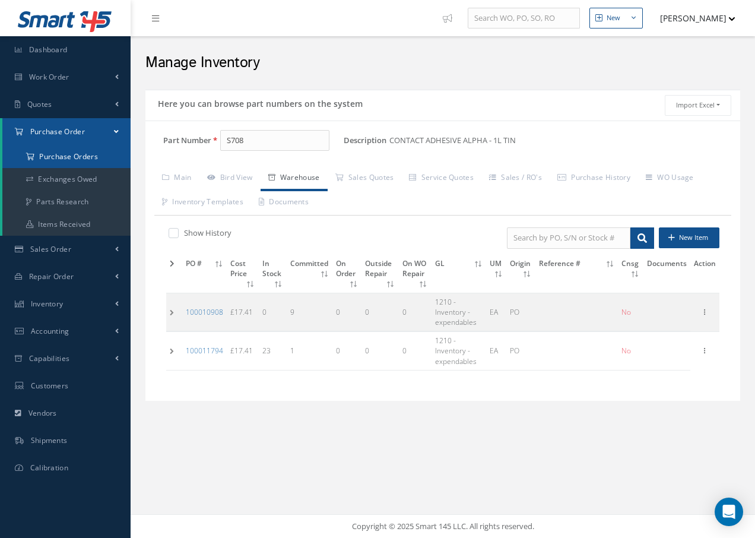
click at [52, 160] on a=1&status_id=2&status_id=3&status_id=5&collapsedFilters"] "Purchase Orders" at bounding box center [66, 156] width 128 height 23
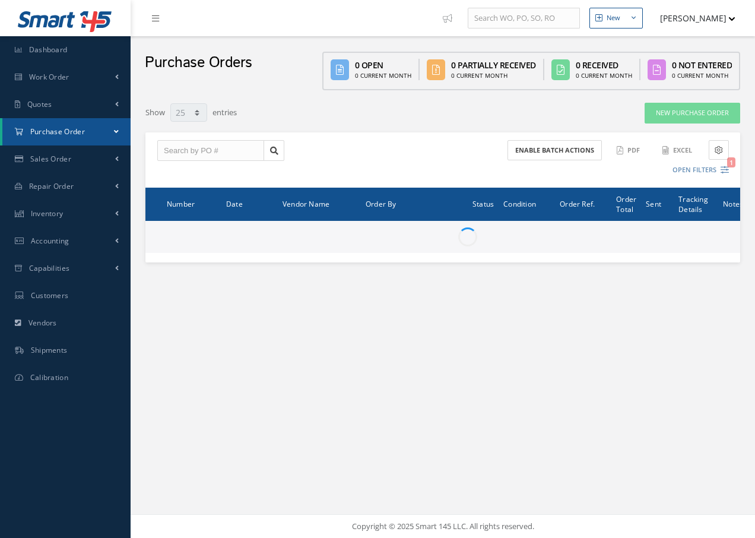
select select "25"
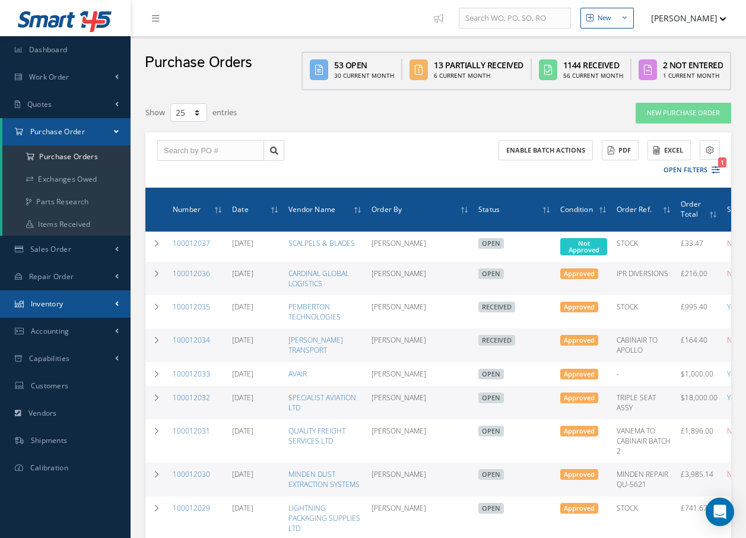
click at [49, 303] on span "Inventory" at bounding box center [47, 303] width 33 height 10
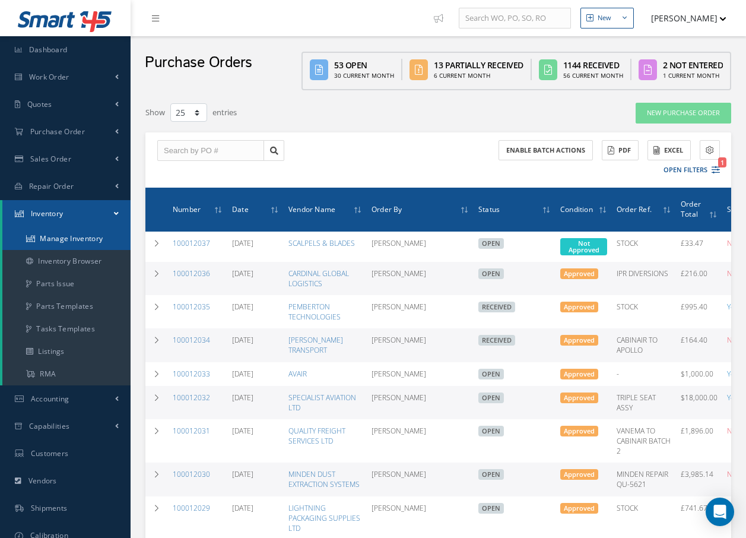
click at [77, 237] on link "Manage Inventory" at bounding box center [66, 238] width 128 height 23
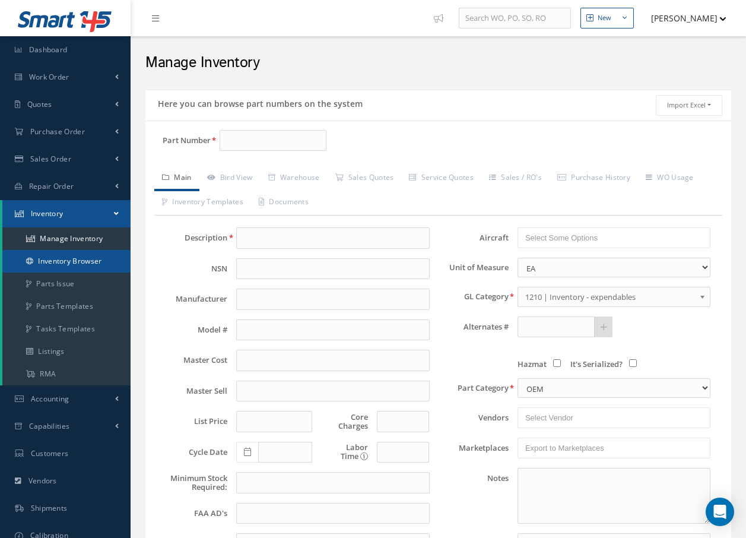
click at [102, 258] on link "Inventory Browser" at bounding box center [66, 261] width 128 height 23
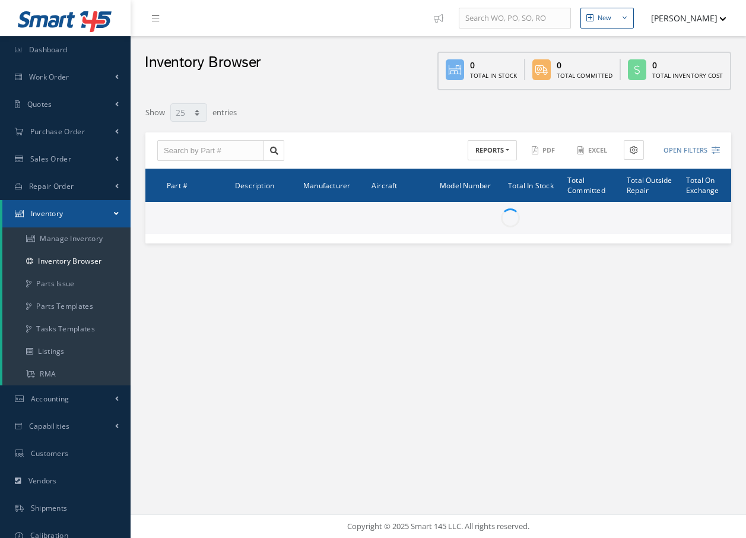
select select "25"
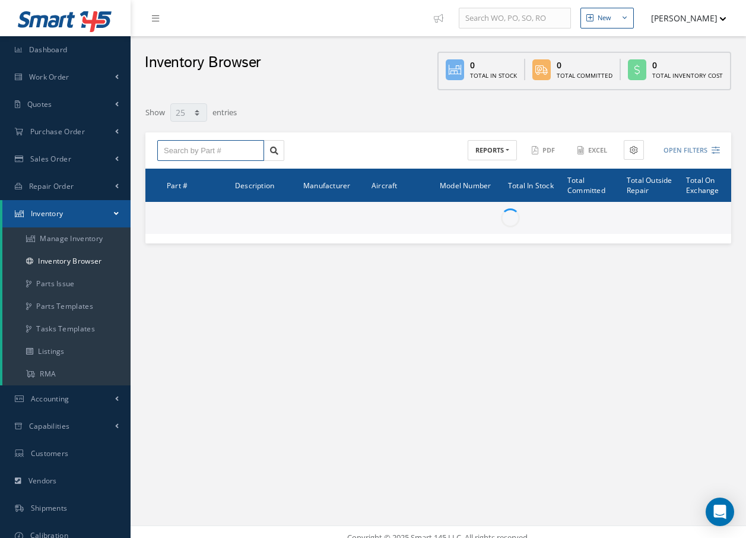
click at [259, 150] on input "text" at bounding box center [210, 150] width 107 height 21
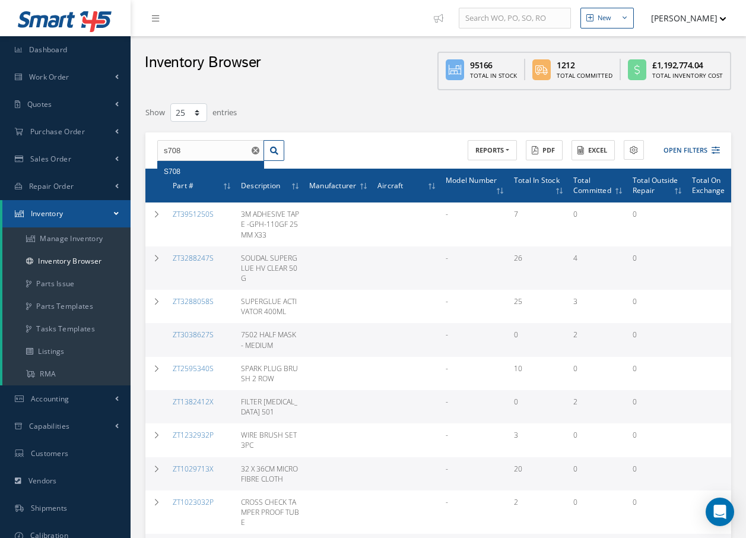
click at [178, 169] on span "S708" at bounding box center [172, 171] width 17 height 8
type input "S708"
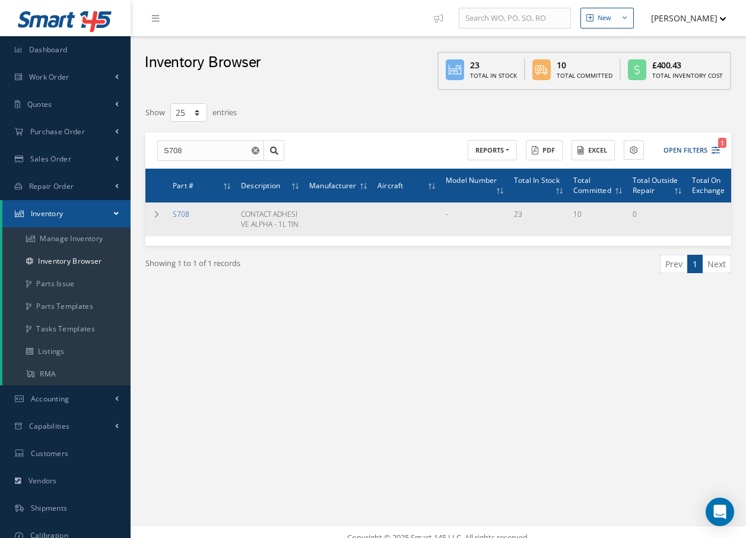
click at [179, 214] on link "S708" at bounding box center [181, 214] width 17 height 10
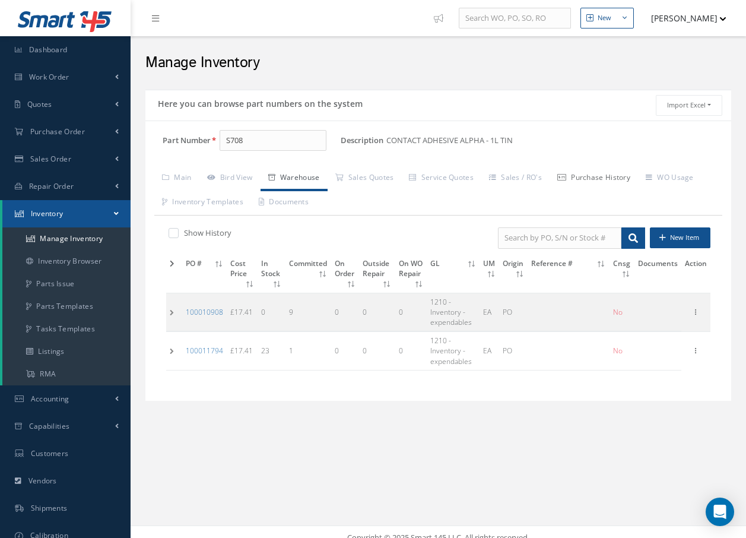
click at [602, 176] on link "Purchase History" at bounding box center [593, 178] width 88 height 25
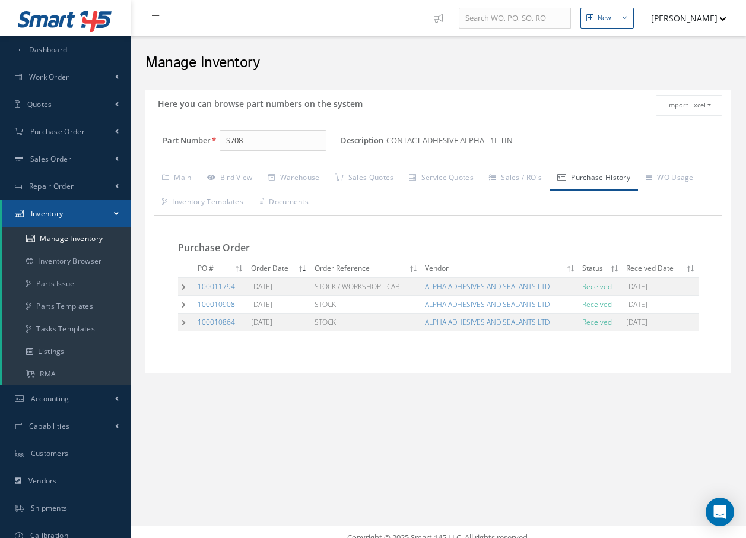
click at [182, 287] on td at bounding box center [186, 286] width 16 height 18
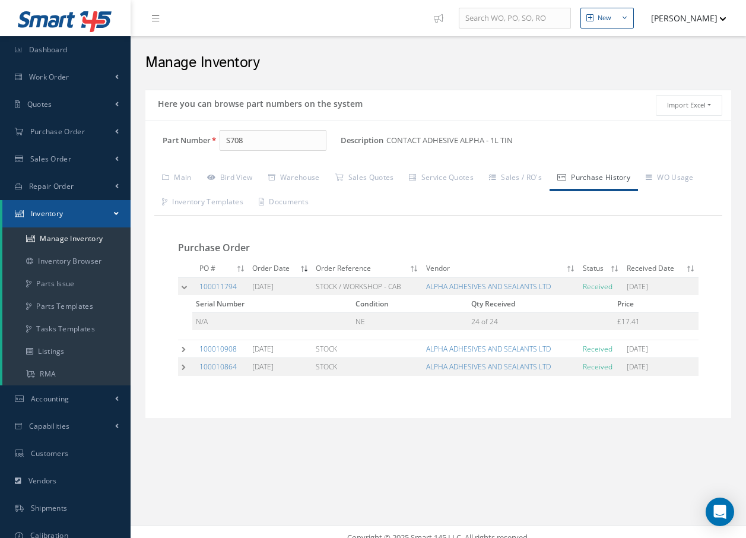
click at [180, 350] on td at bounding box center [187, 349] width 18 height 18
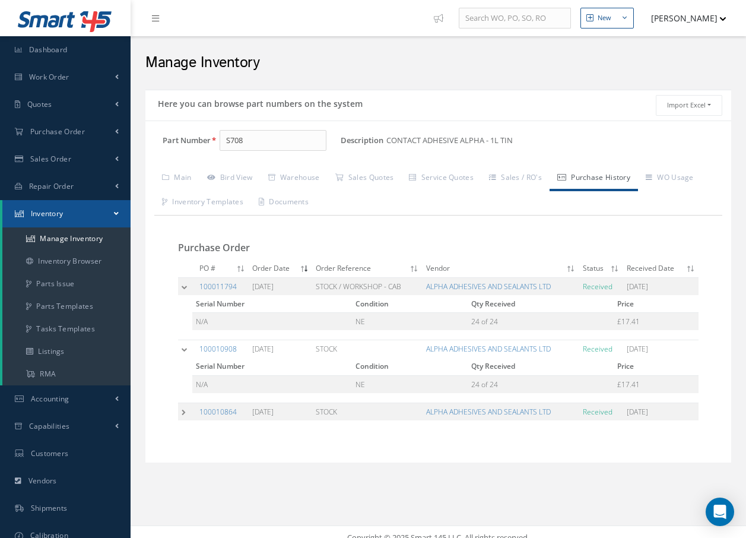
click at [183, 410] on td at bounding box center [187, 411] width 18 height 18
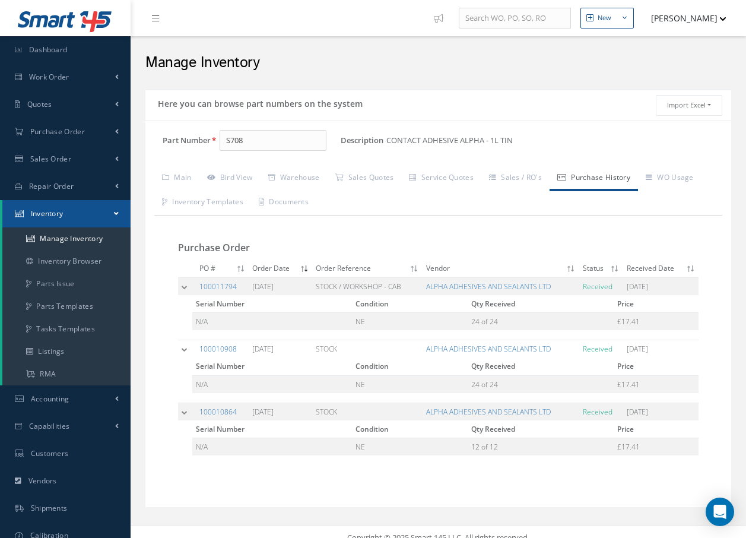
click at [185, 412] on td at bounding box center [187, 411] width 18 height 18
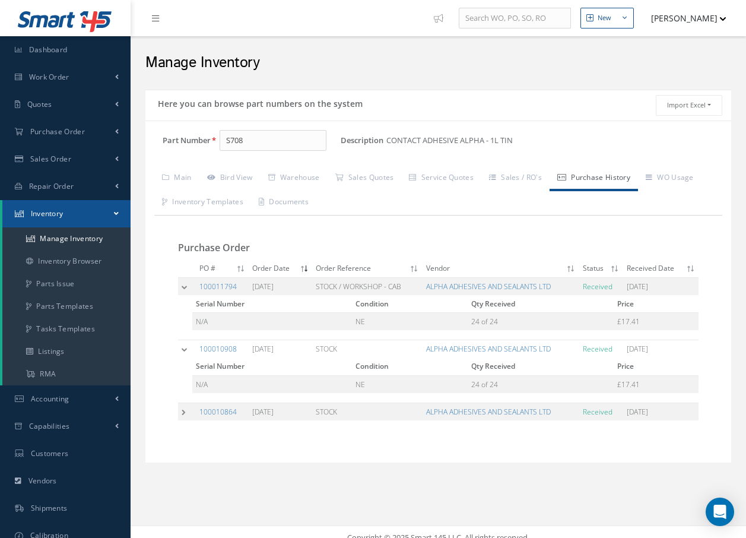
click at [185, 347] on td at bounding box center [187, 349] width 18 height 18
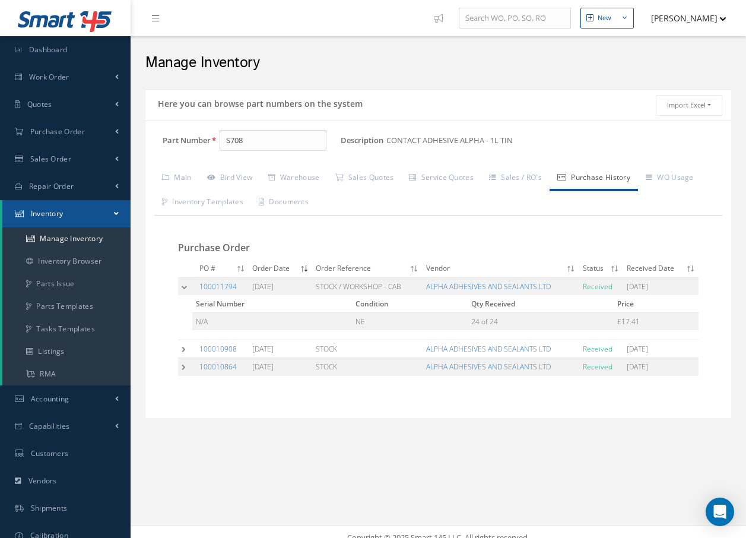
click at [186, 288] on td at bounding box center [187, 286] width 18 height 18
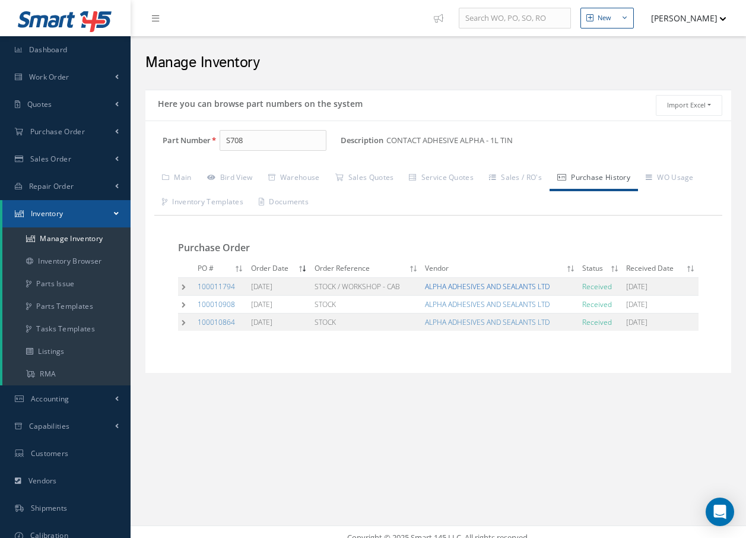
click at [484, 288] on link "ALPHA ADHESIVES AND SEALANTS LTD" at bounding box center [487, 286] width 125 height 10
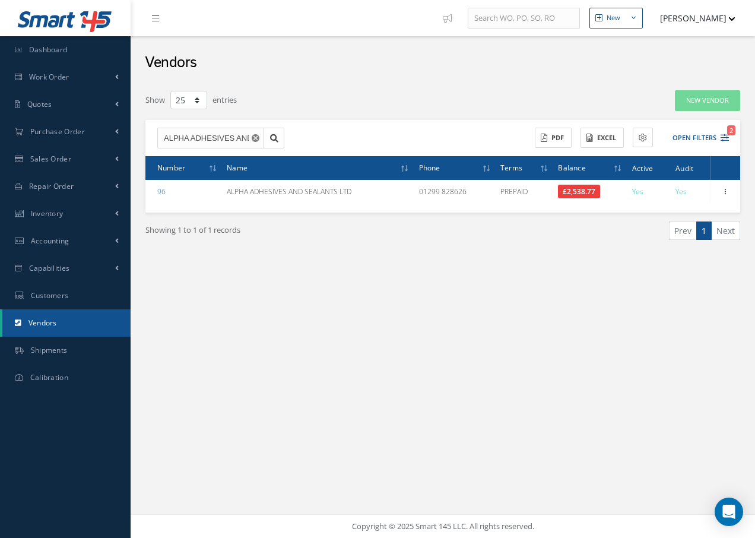
select select "25"
